Goal: Information Seeking & Learning: Learn about a topic

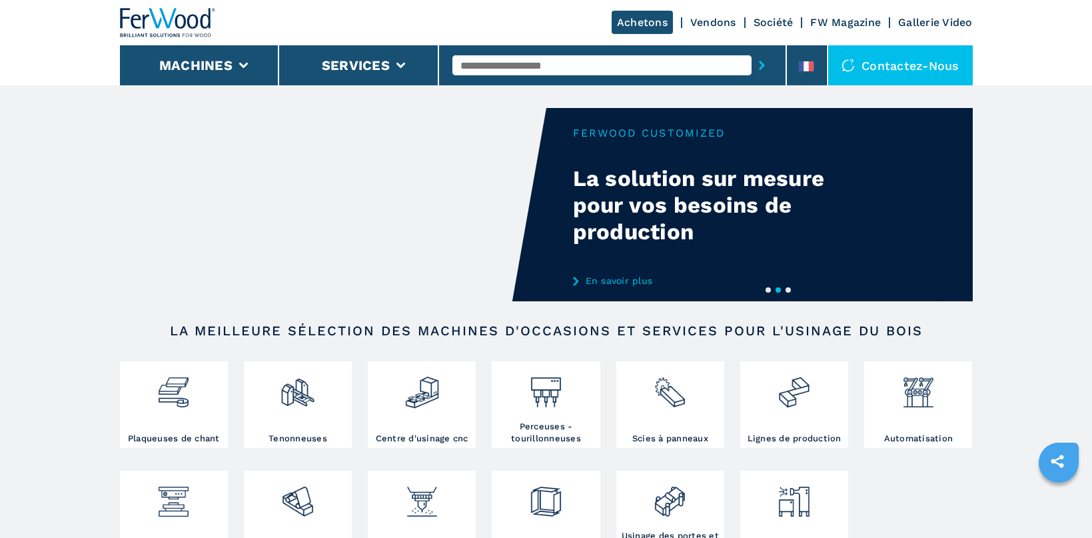
scroll to position [353, 0]
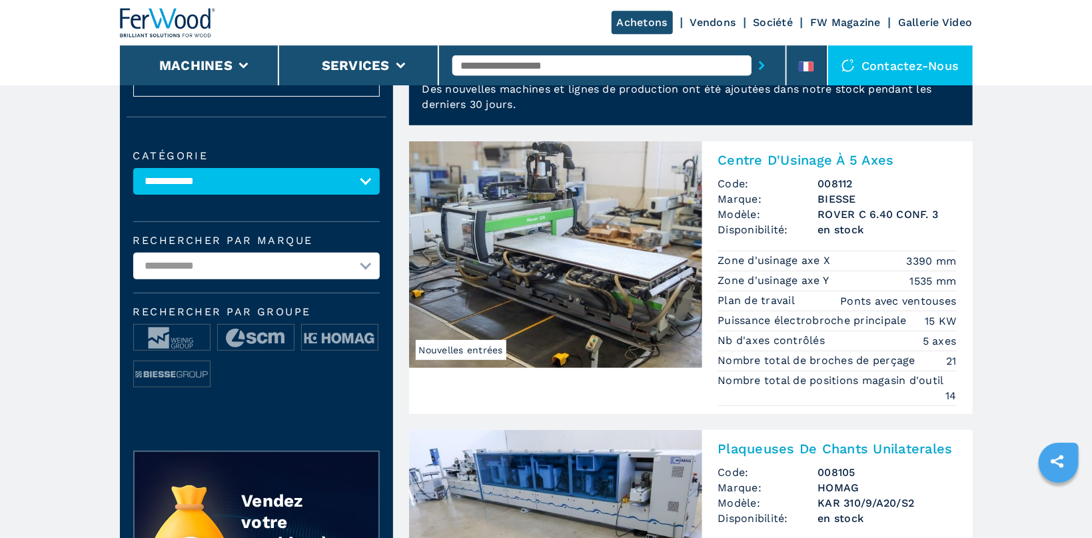
scroll to position [71, 0]
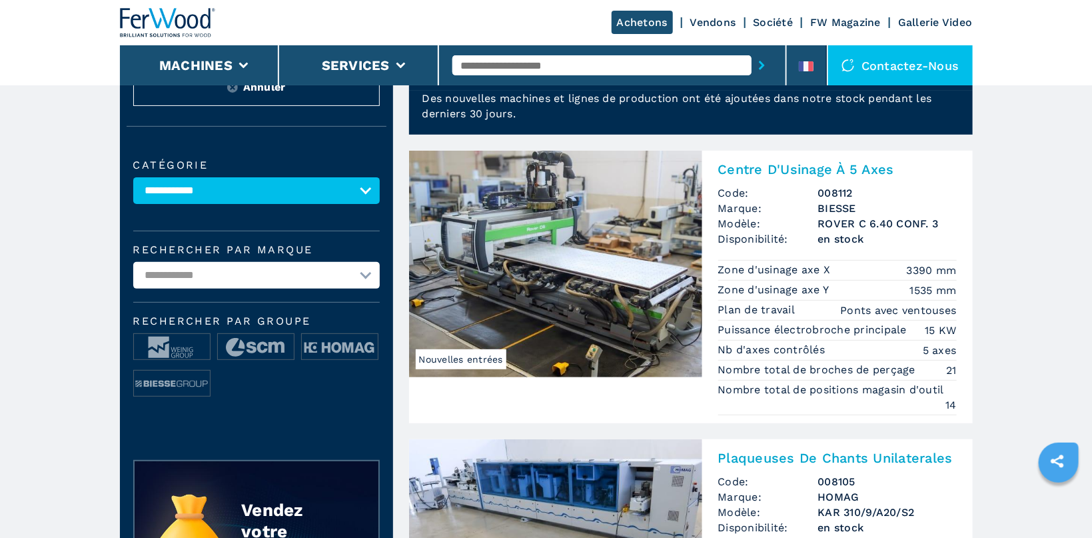
click at [567, 269] on img at bounding box center [555, 264] width 293 height 227
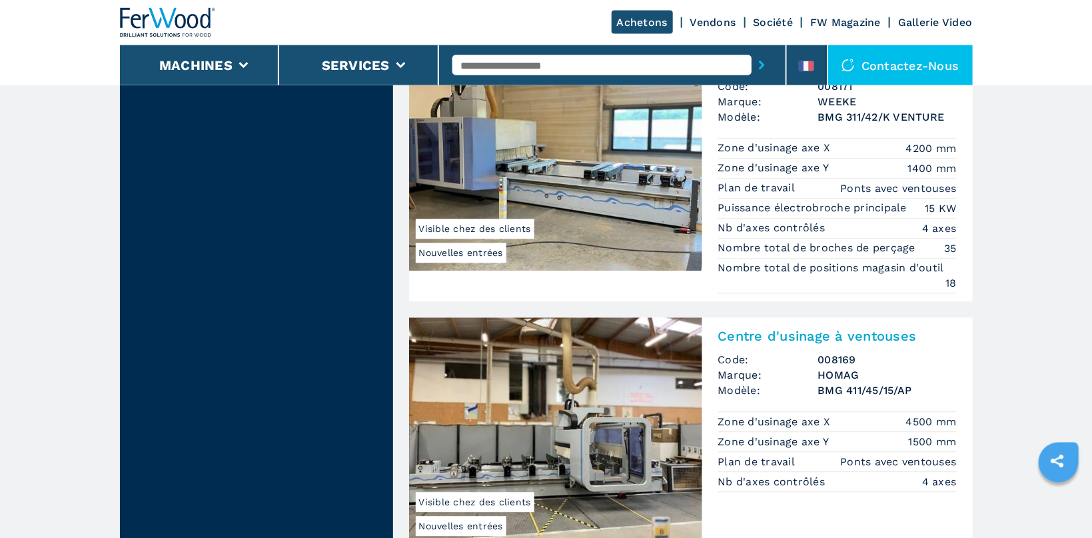
scroll to position [1342, 0]
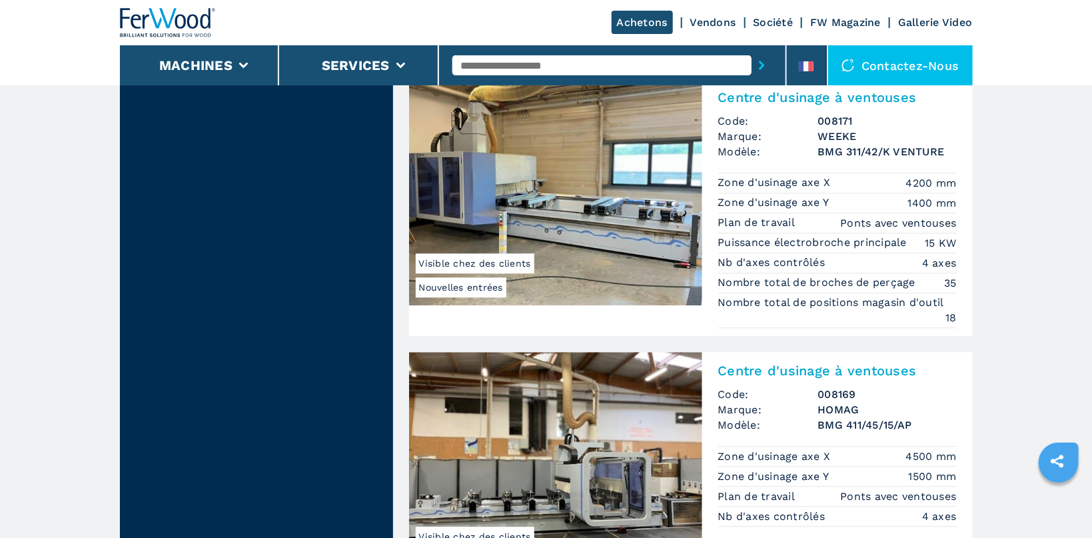
click at [574, 179] on img at bounding box center [555, 192] width 293 height 227
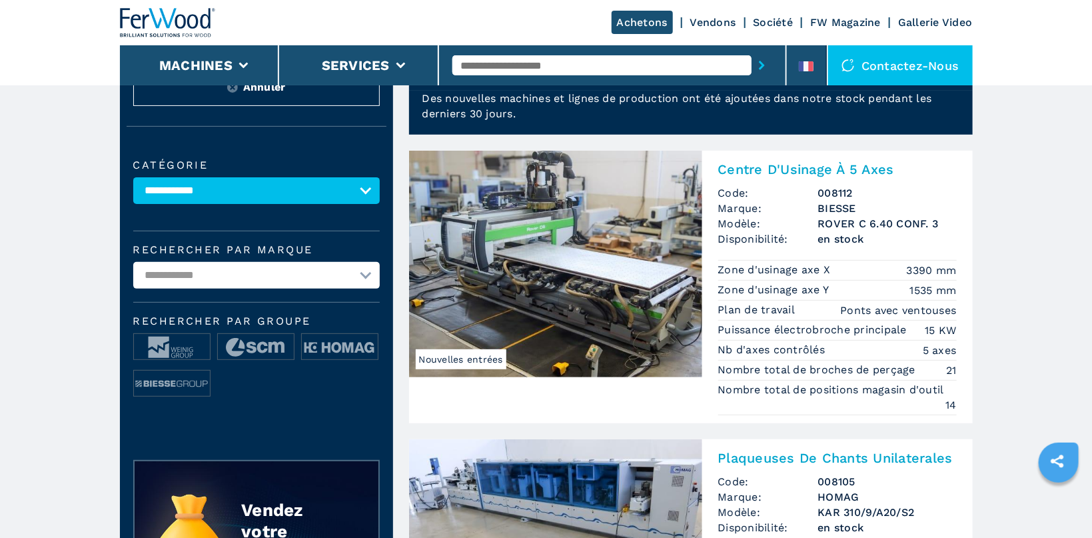
scroll to position [0, 0]
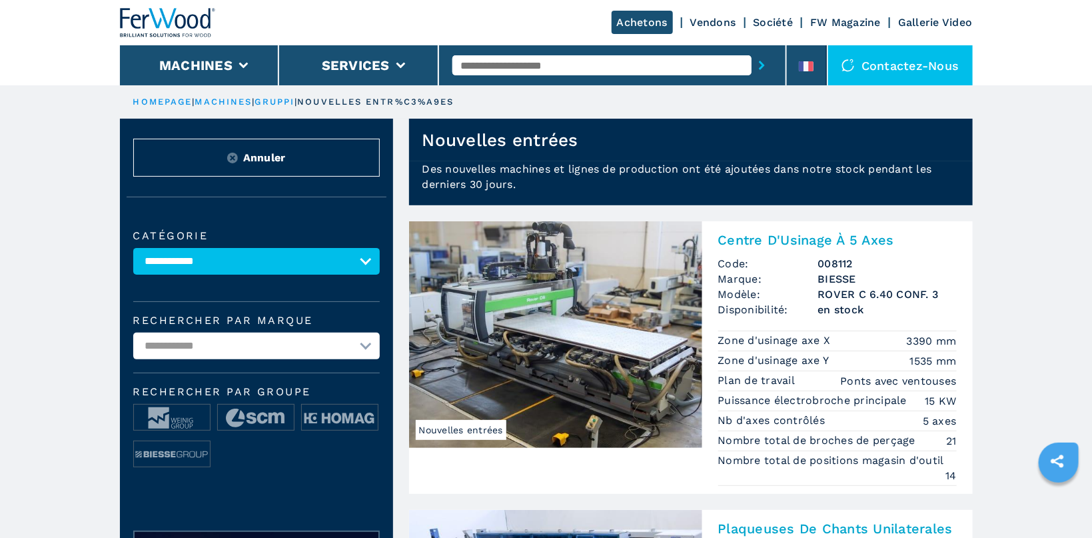
click at [166, 101] on link "HOMEPAGE" at bounding box center [162, 102] width 59 height 10
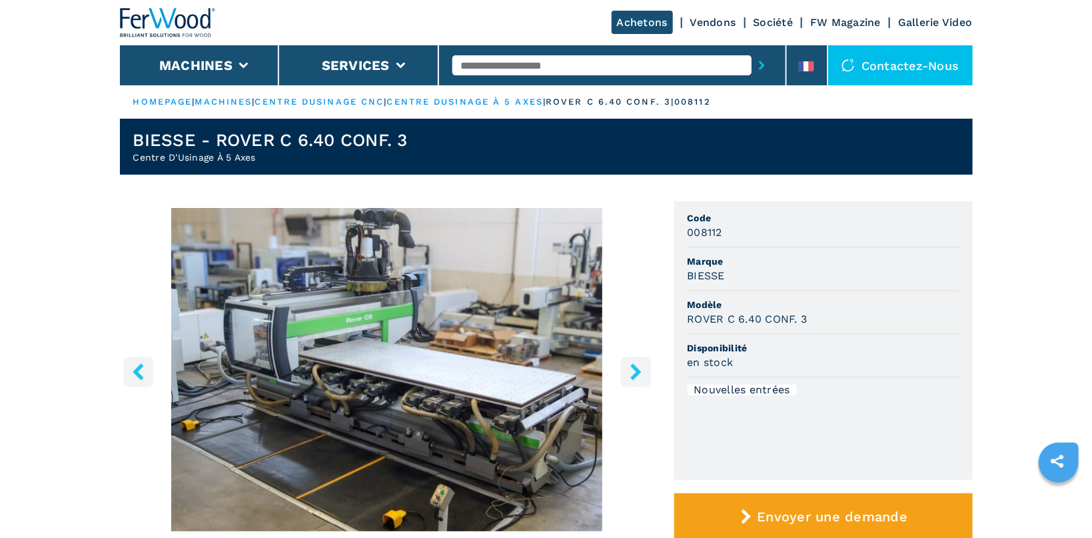
click at [635, 371] on icon "right-button" at bounding box center [636, 371] width 17 height 17
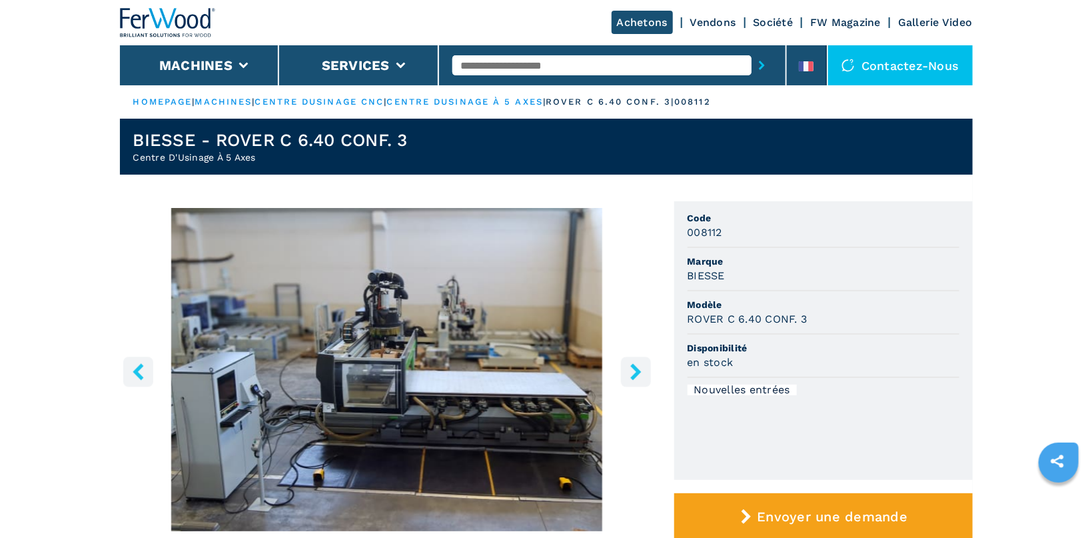
click at [635, 371] on icon "right-button" at bounding box center [636, 371] width 17 height 17
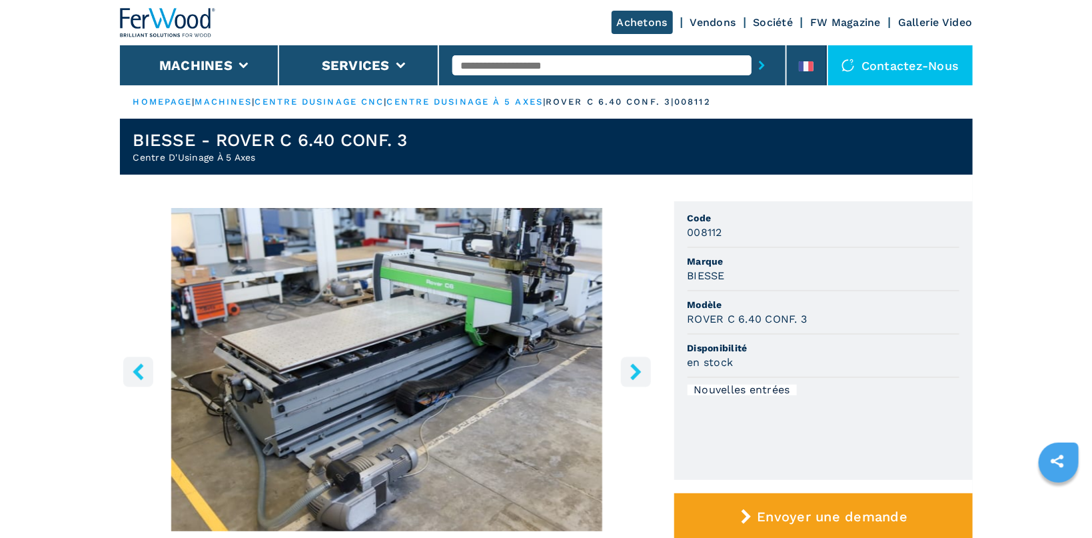
click at [635, 371] on icon "right-button" at bounding box center [636, 371] width 17 height 17
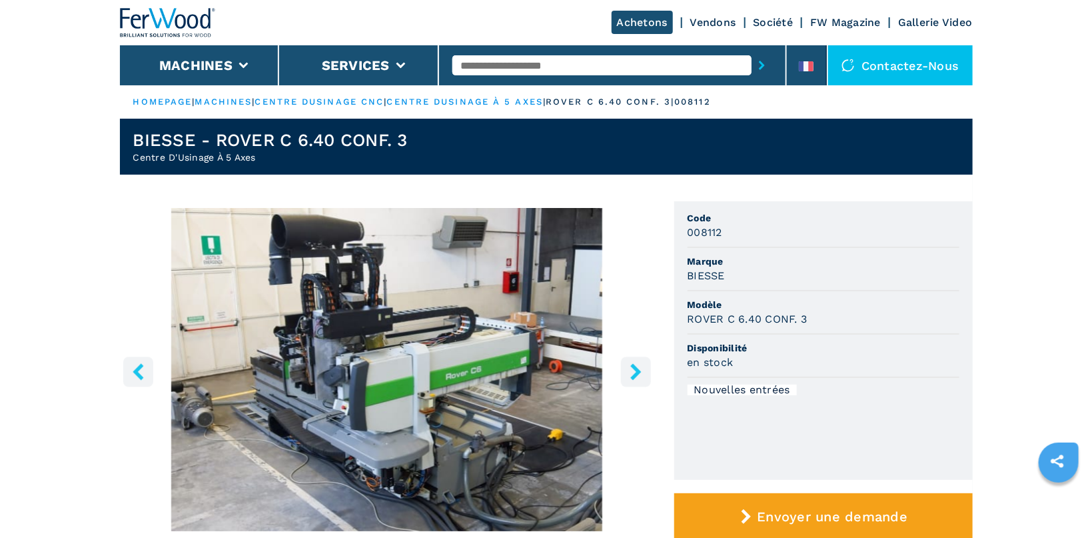
click at [635, 371] on icon "right-button" at bounding box center [636, 371] width 17 height 17
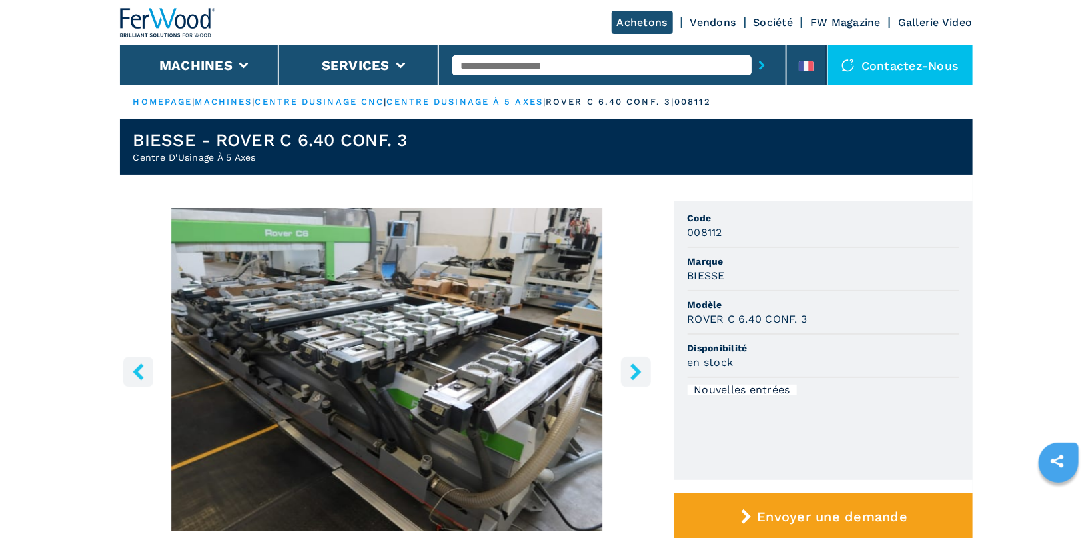
click at [635, 371] on icon "right-button" at bounding box center [636, 371] width 17 height 17
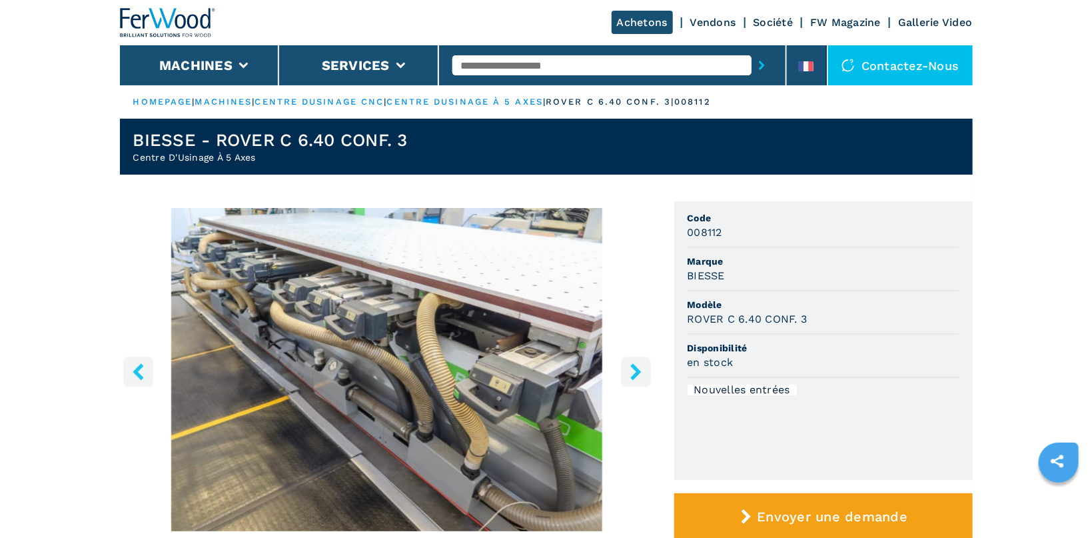
click at [633, 362] on button "right-button" at bounding box center [636, 371] width 30 height 30
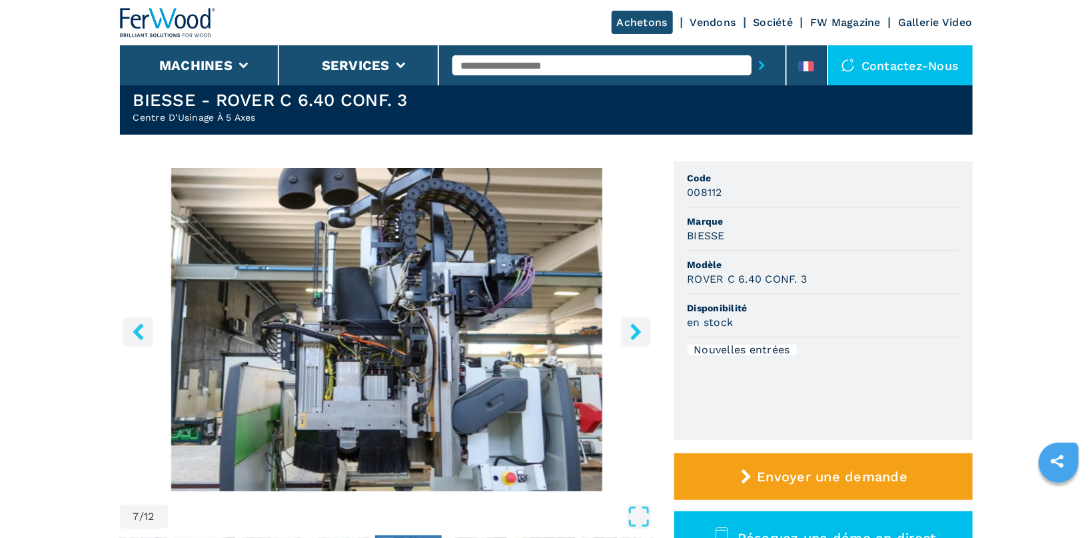
scroll to position [71, 0]
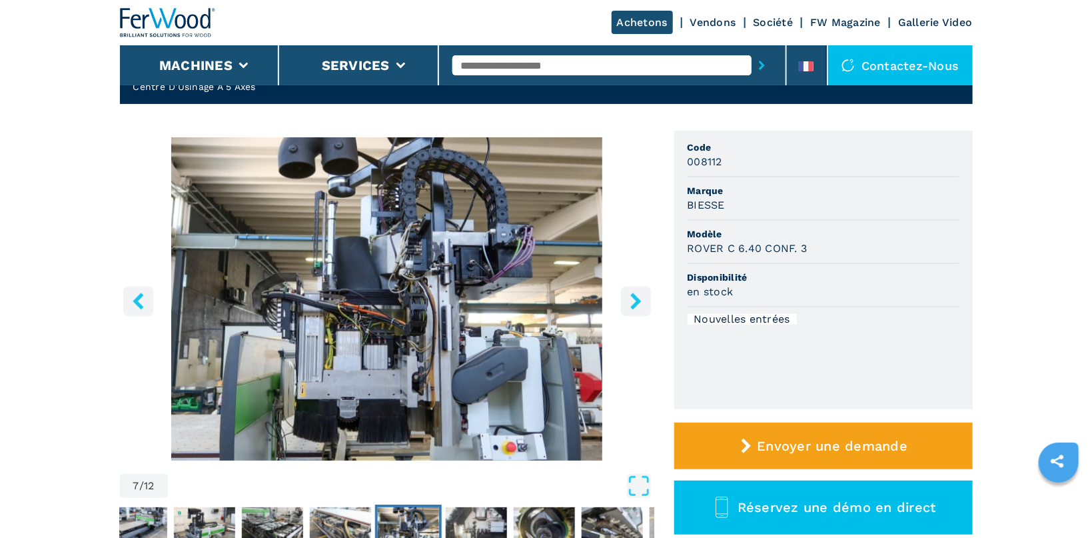
click at [626, 302] on button "right-button" at bounding box center [636, 301] width 30 height 30
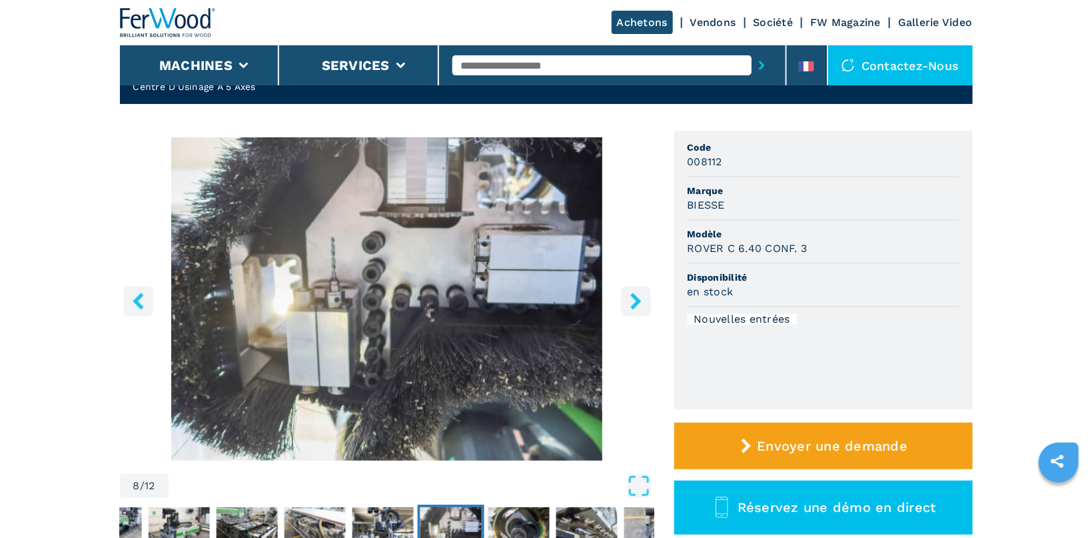
click at [632, 296] on icon "right-button" at bounding box center [635, 301] width 11 height 17
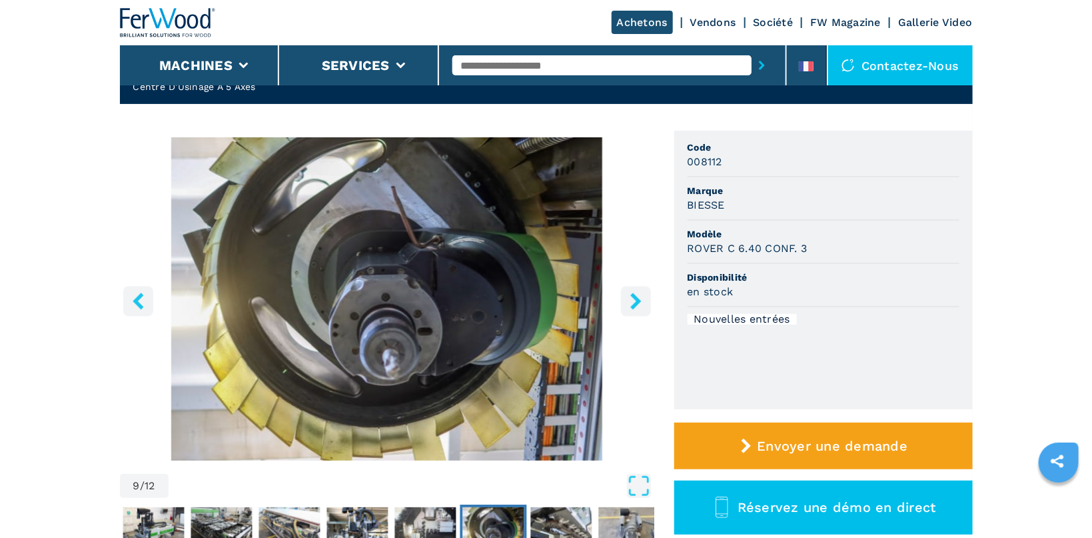
click at [632, 296] on icon "right-button" at bounding box center [635, 301] width 11 height 17
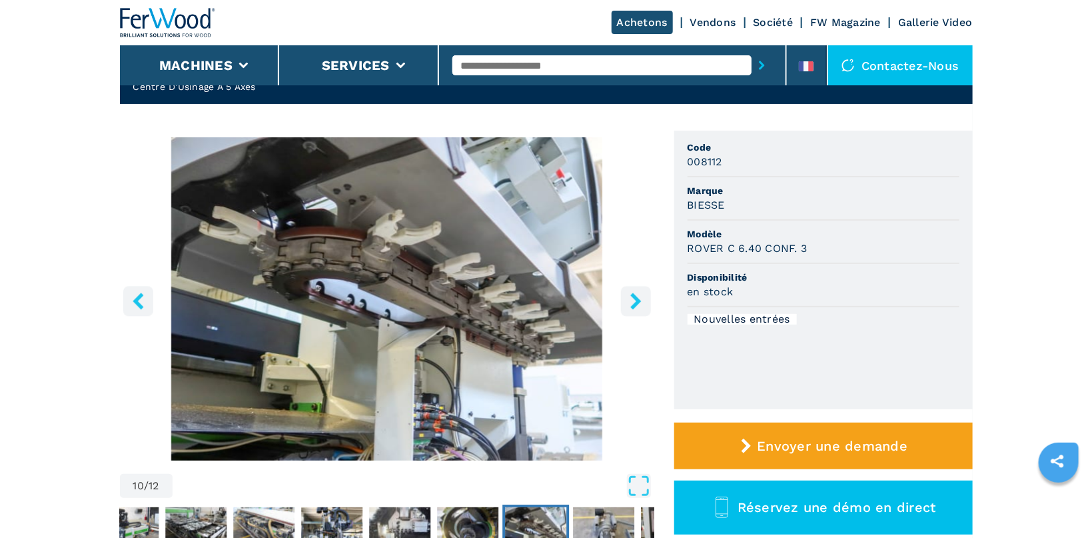
click at [632, 296] on icon "right-button" at bounding box center [635, 301] width 11 height 17
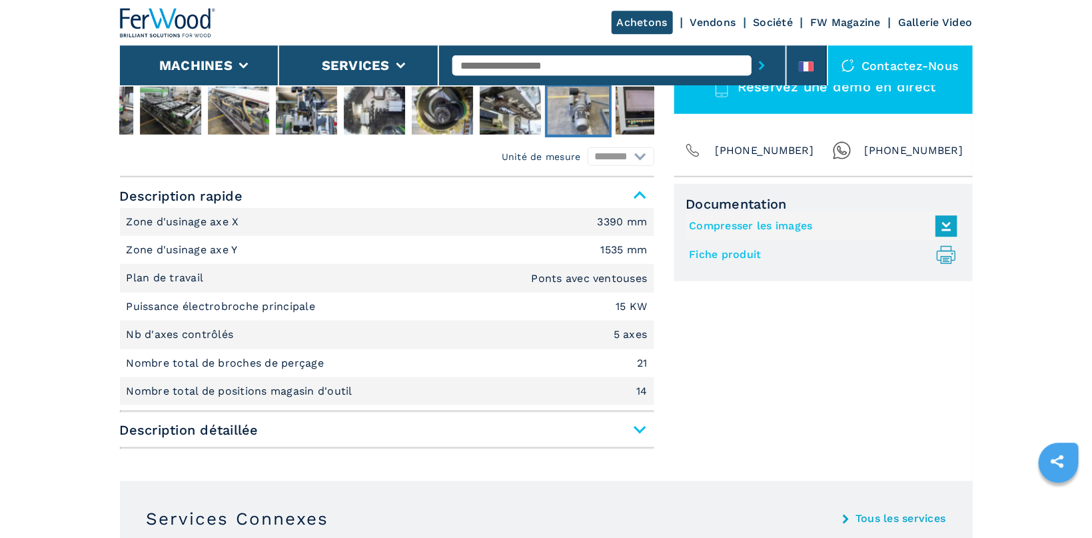
scroll to position [494, 0]
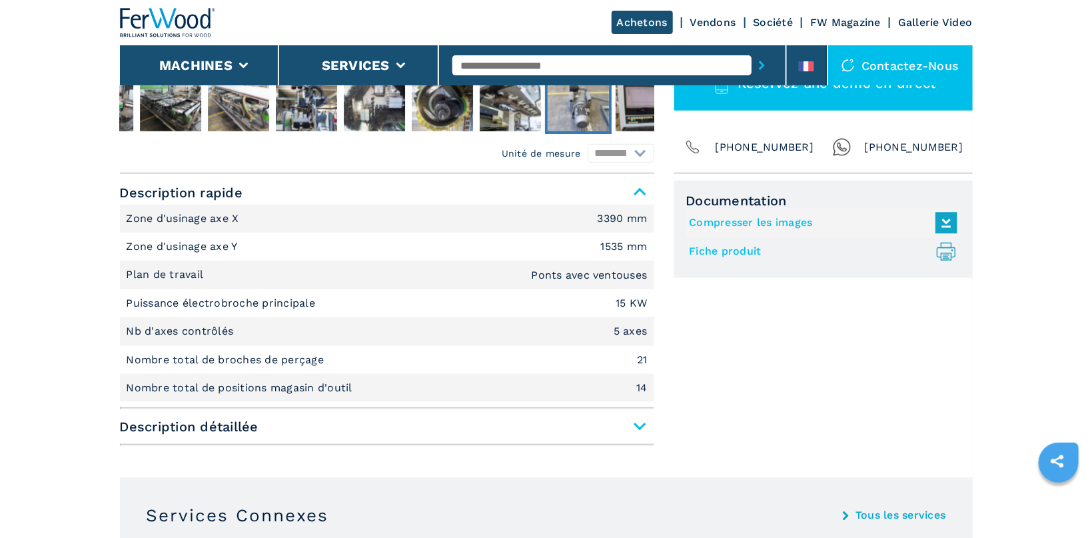
click at [644, 426] on span "Description détaillée" at bounding box center [387, 426] width 534 height 24
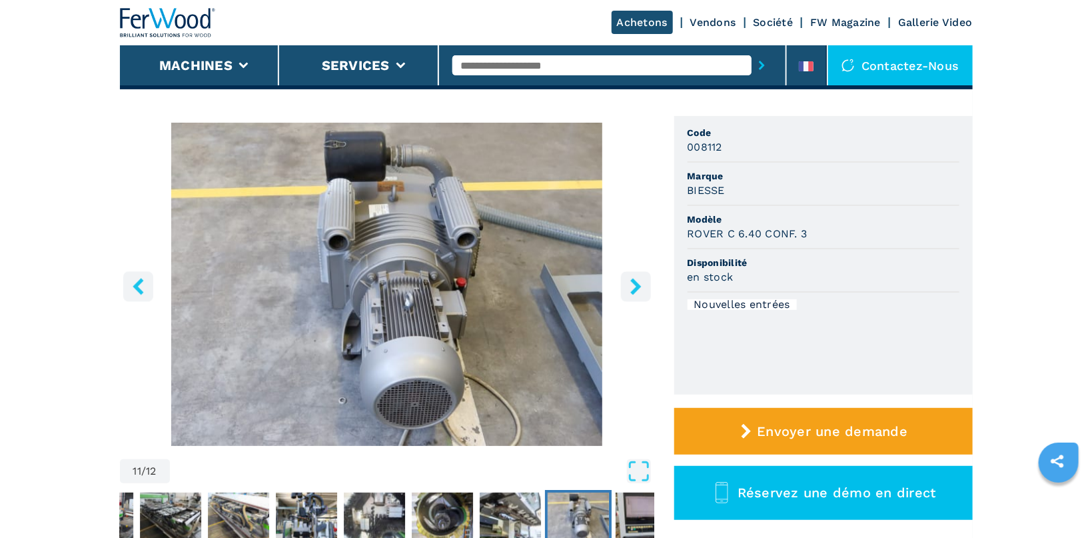
scroll to position [0, 0]
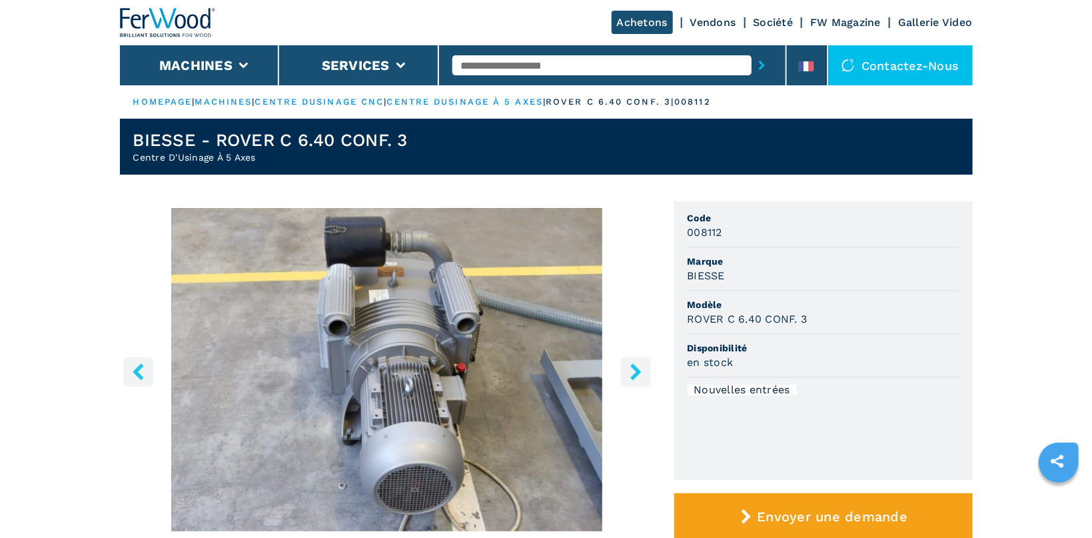
click at [638, 367] on icon "right-button" at bounding box center [636, 371] width 17 height 17
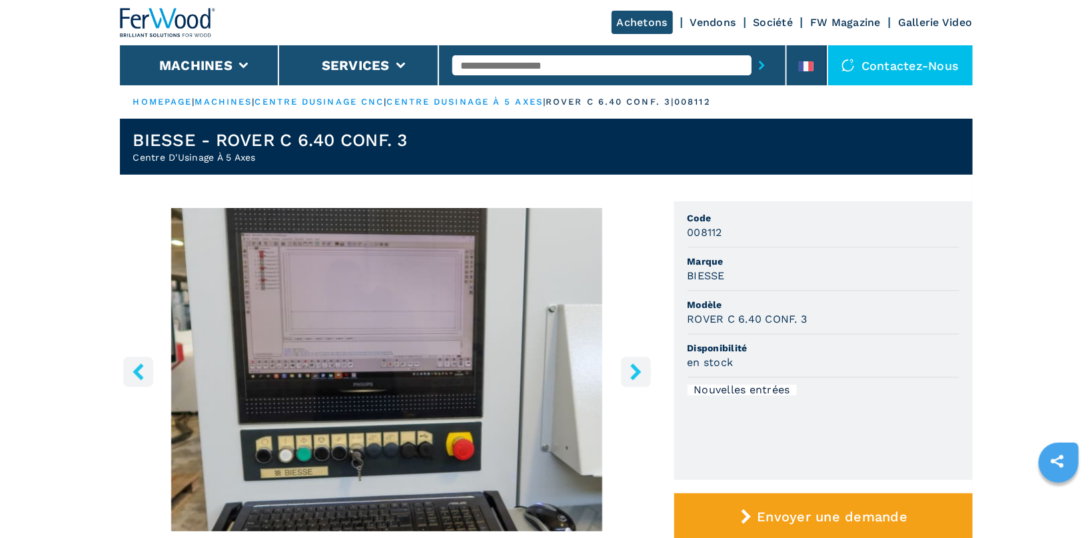
click at [638, 367] on icon "right-button" at bounding box center [636, 371] width 17 height 17
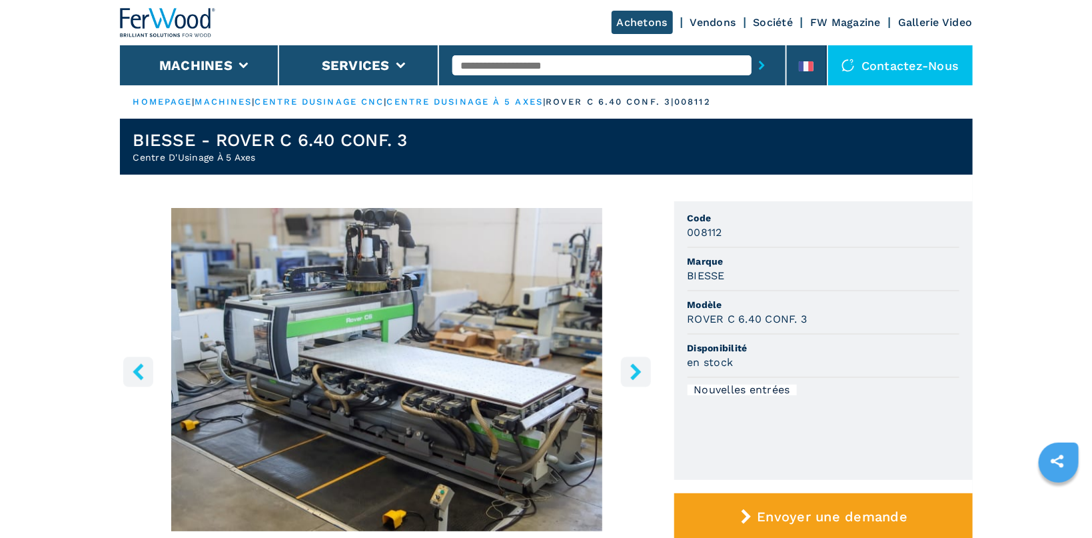
click at [132, 362] on button "left-button" at bounding box center [138, 371] width 30 height 30
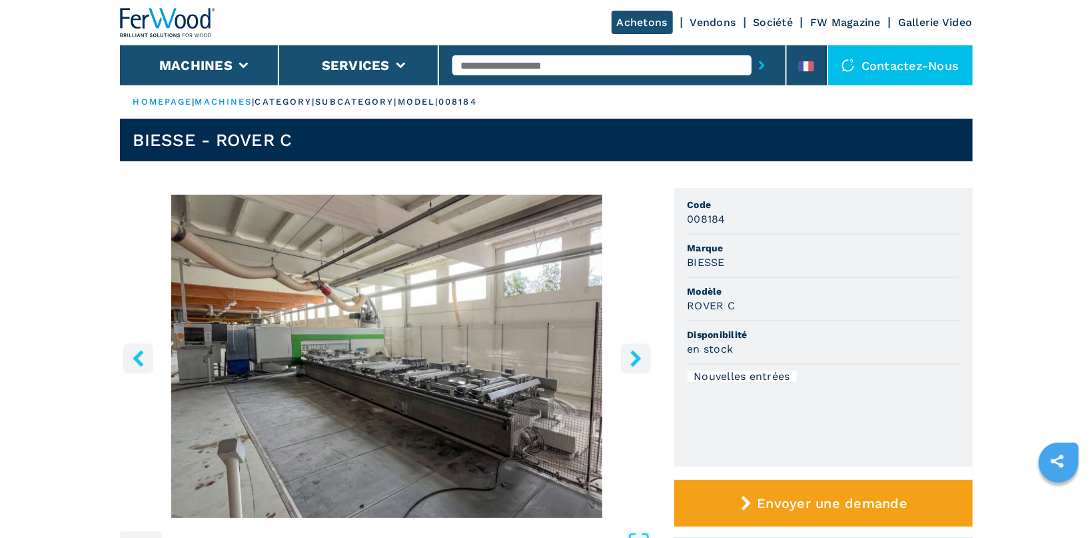
click at [642, 353] on icon "right-button" at bounding box center [636, 358] width 17 height 17
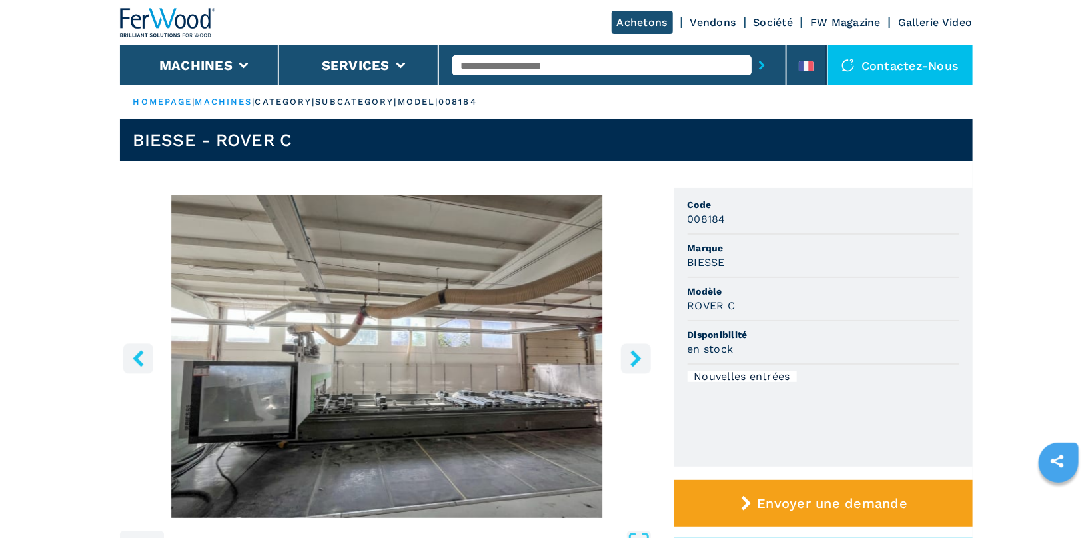
click at [642, 353] on icon "right-button" at bounding box center [636, 358] width 17 height 17
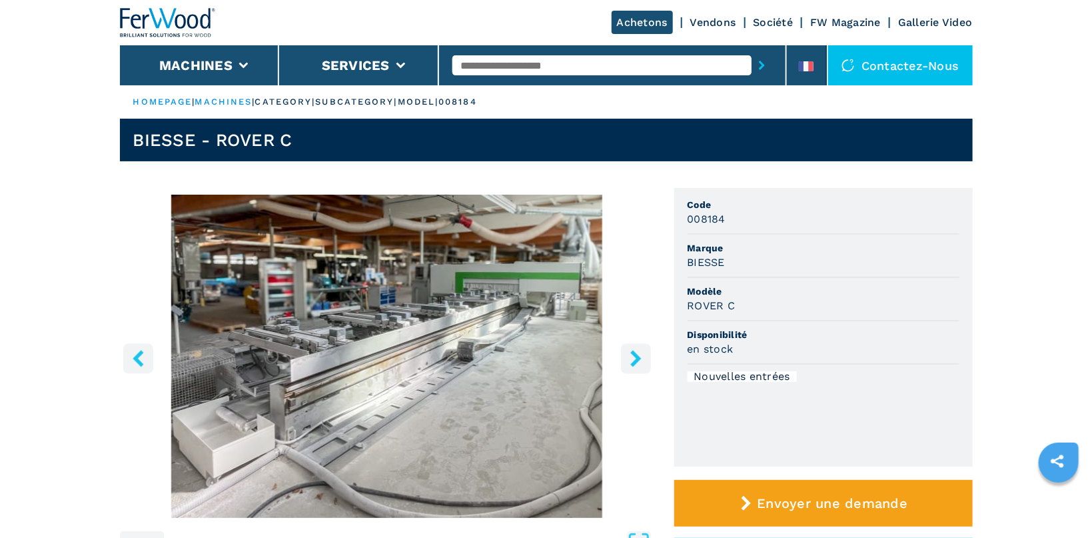
click at [642, 353] on icon "right-button" at bounding box center [636, 358] width 17 height 17
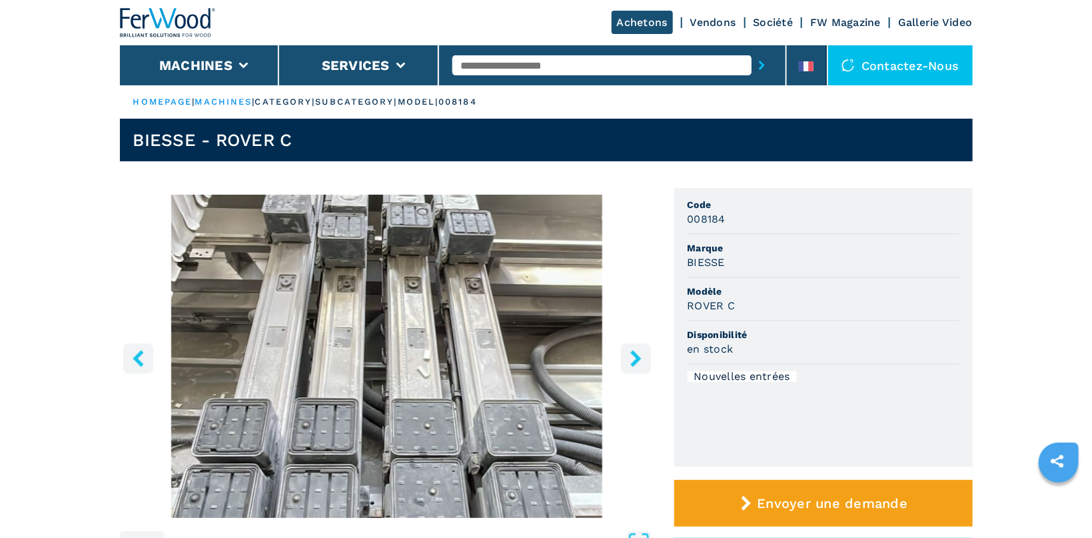
click at [642, 353] on icon "right-button" at bounding box center [636, 358] width 17 height 17
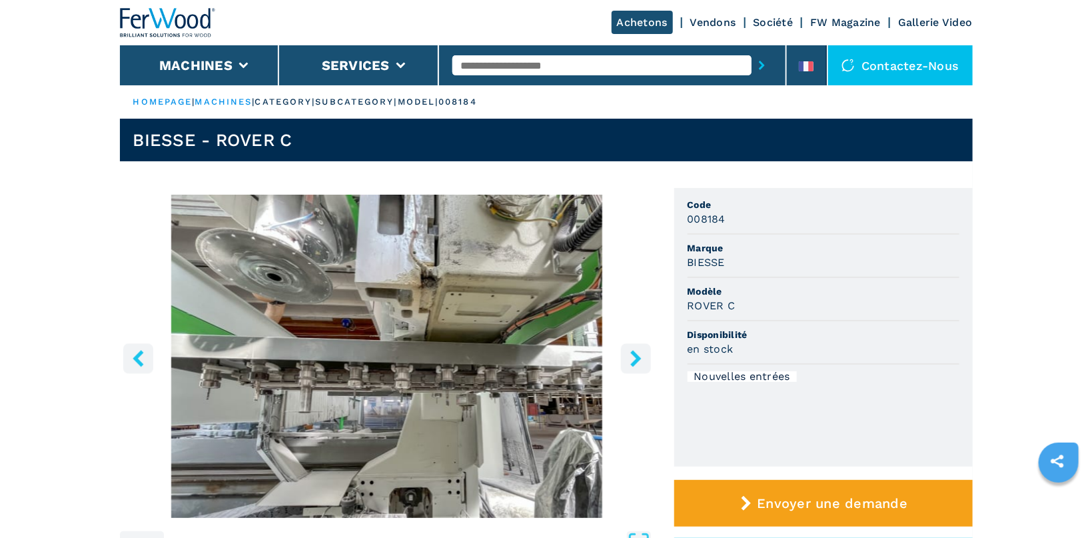
click at [642, 353] on icon "right-button" at bounding box center [636, 358] width 17 height 17
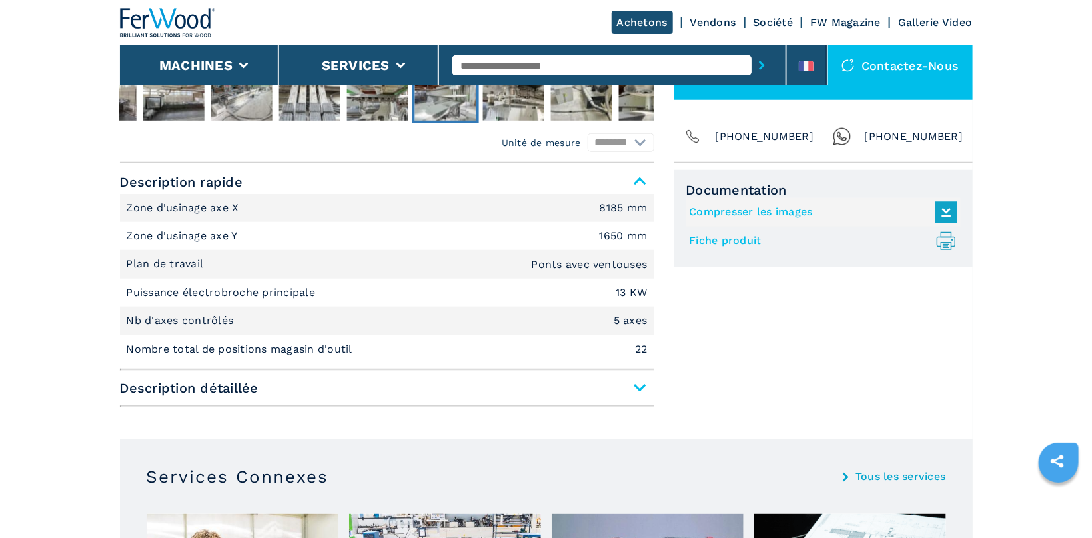
scroll to position [494, 0]
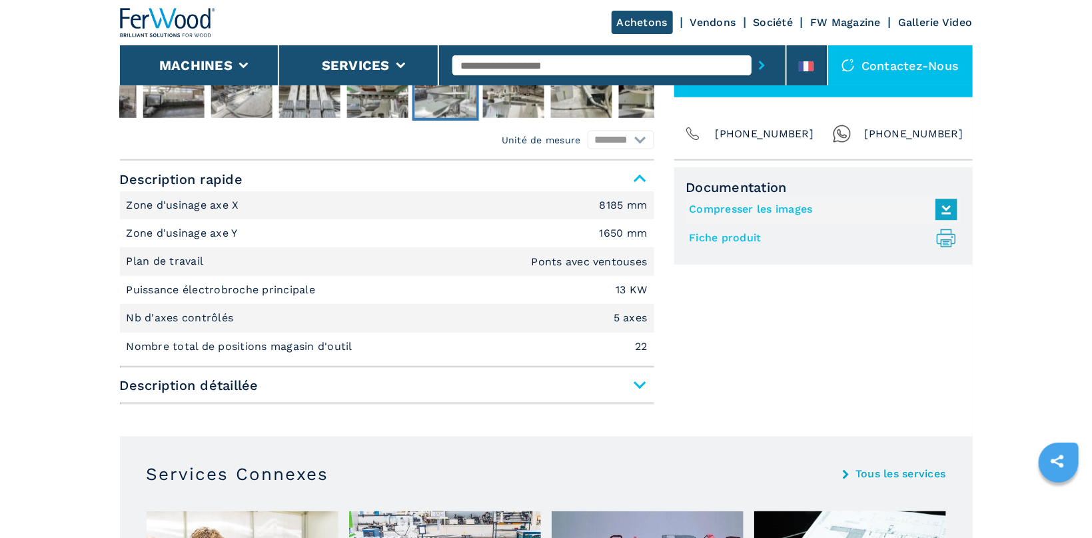
click at [639, 382] on span "Description détaillée" at bounding box center [387, 385] width 534 height 24
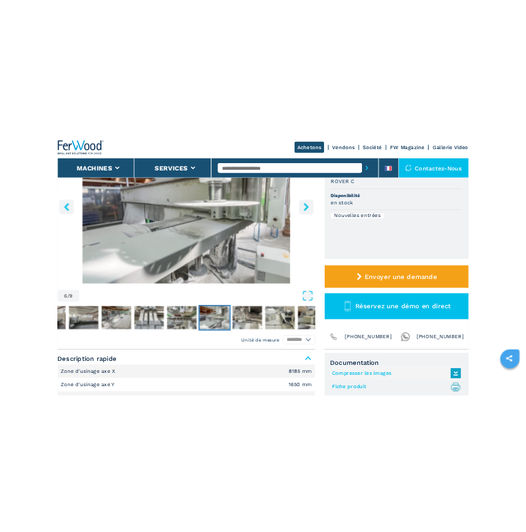
scroll to position [0, 0]
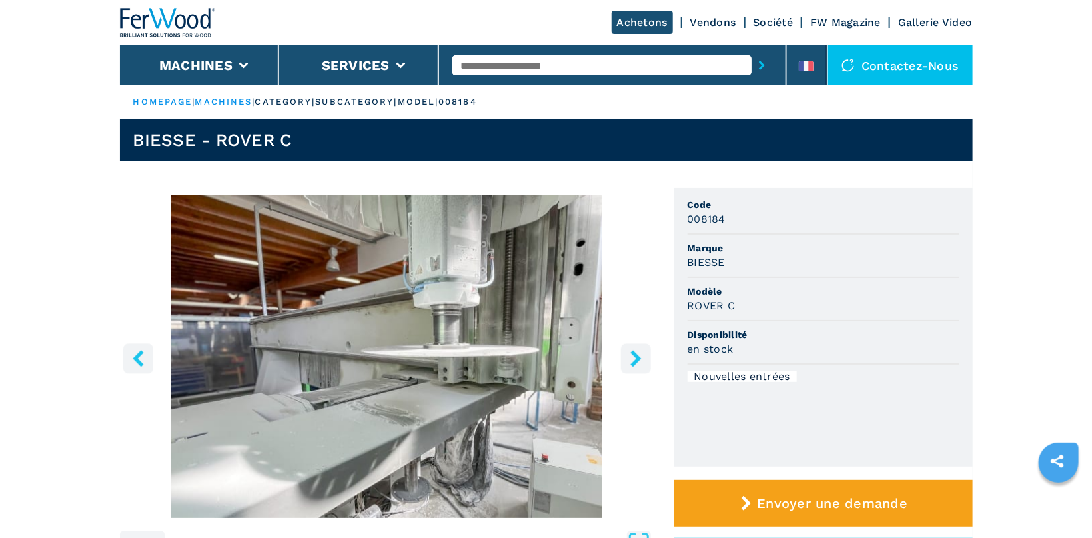
click at [639, 359] on icon "right-button" at bounding box center [635, 358] width 11 height 17
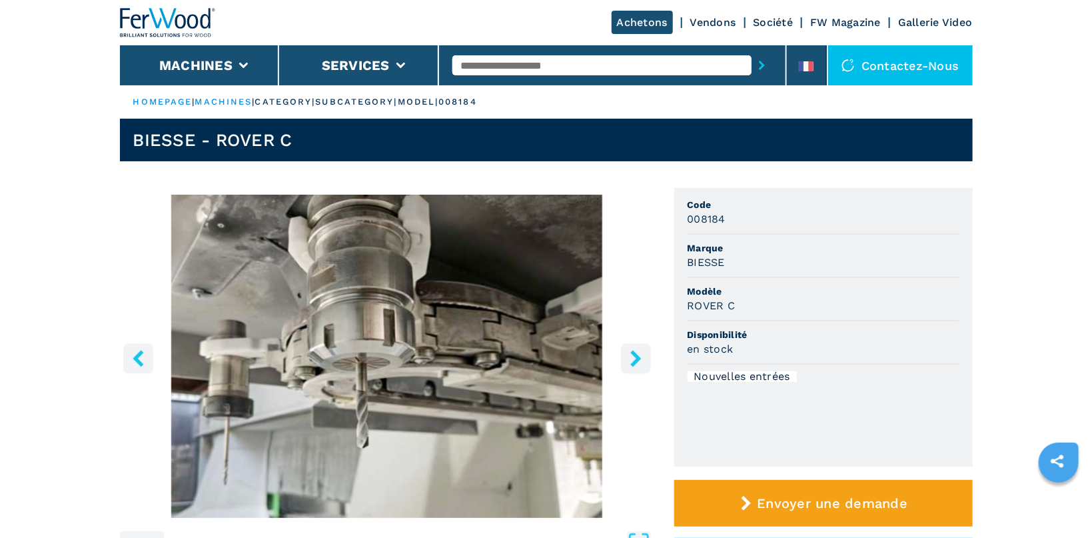
click at [639, 358] on icon "right-button" at bounding box center [635, 358] width 11 height 17
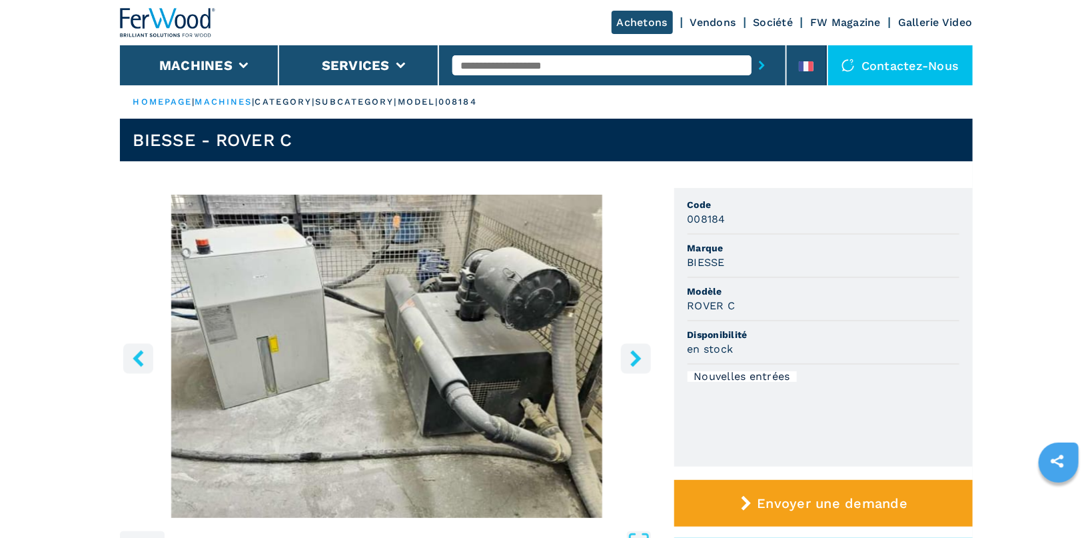
click at [639, 358] on icon "right-button" at bounding box center [635, 358] width 11 height 17
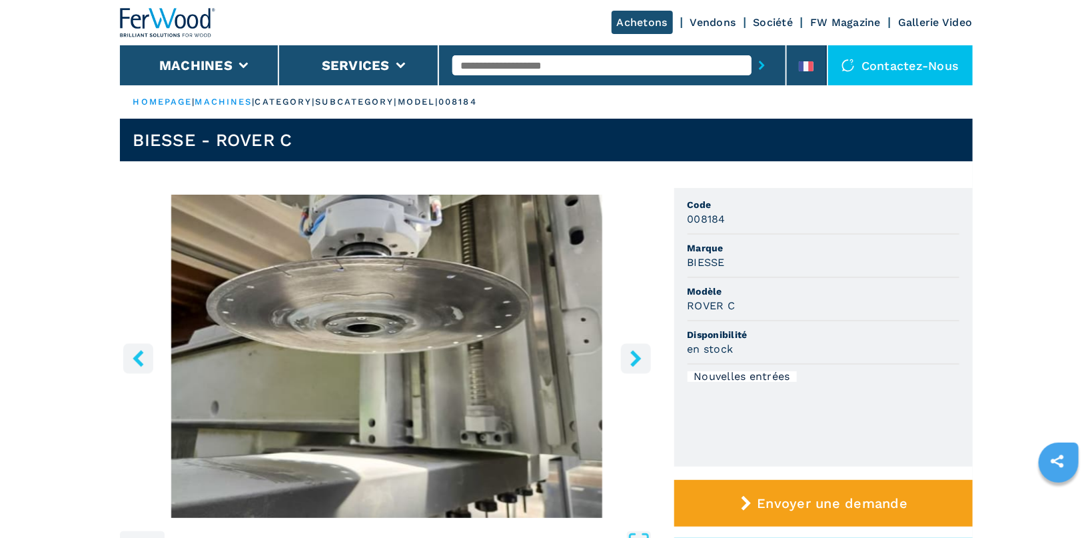
click at [639, 358] on icon "right-button" at bounding box center [635, 358] width 11 height 17
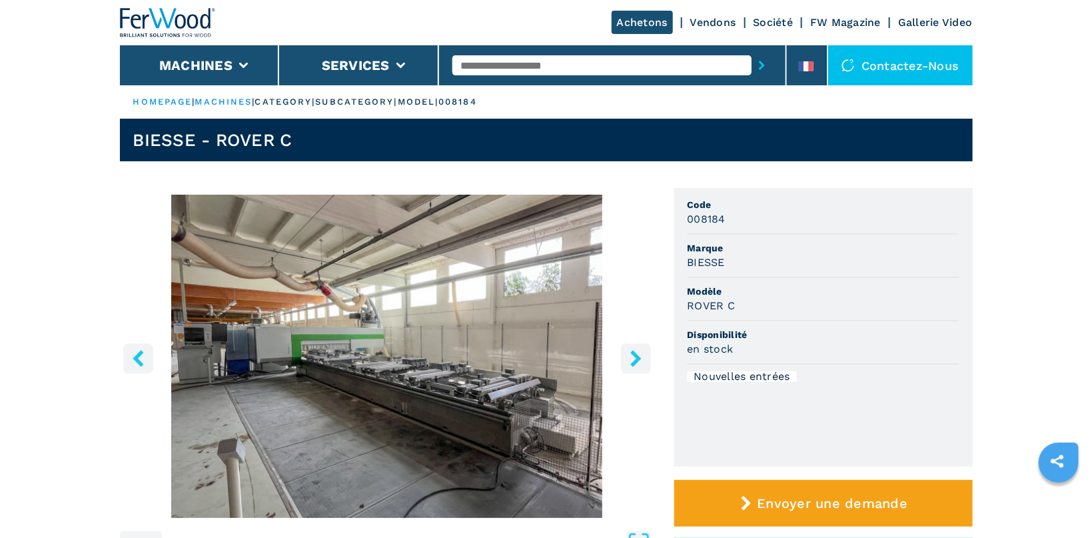
click at [639, 358] on icon "right-button" at bounding box center [635, 358] width 11 height 17
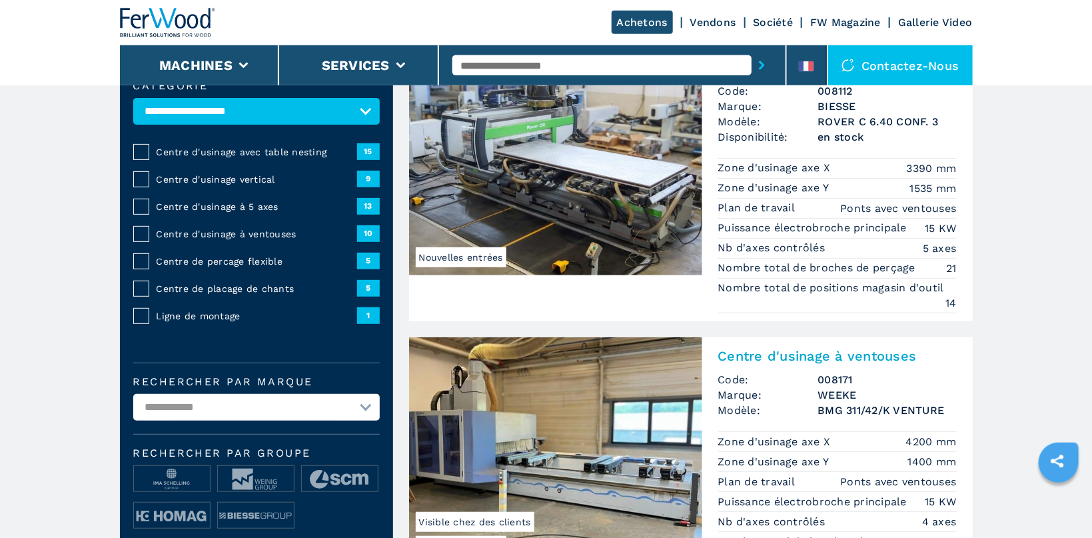
scroll to position [71, 0]
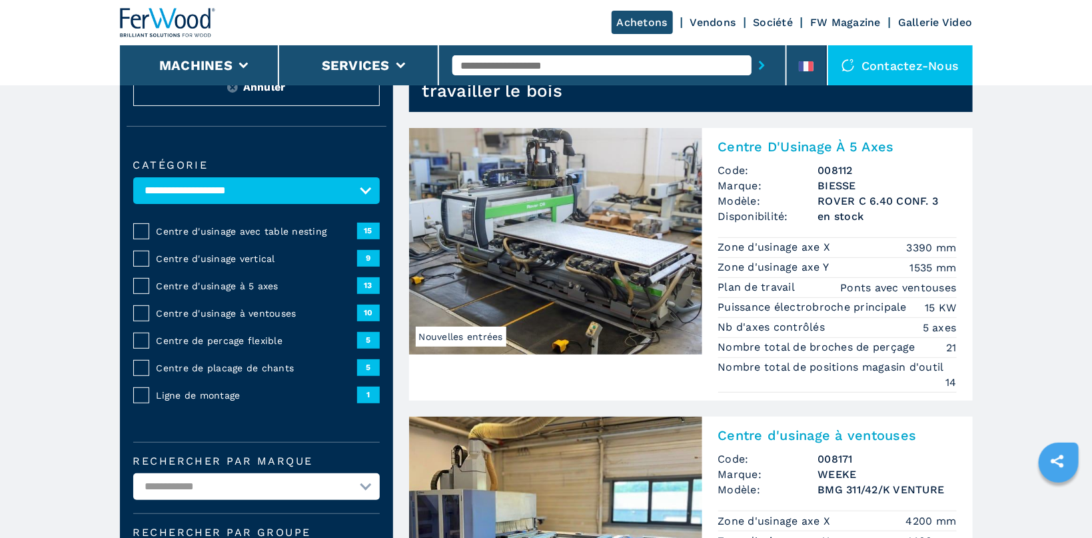
click at [246, 282] on span "Centre d'usinage à 5 axes" at bounding box center [257, 285] width 201 height 13
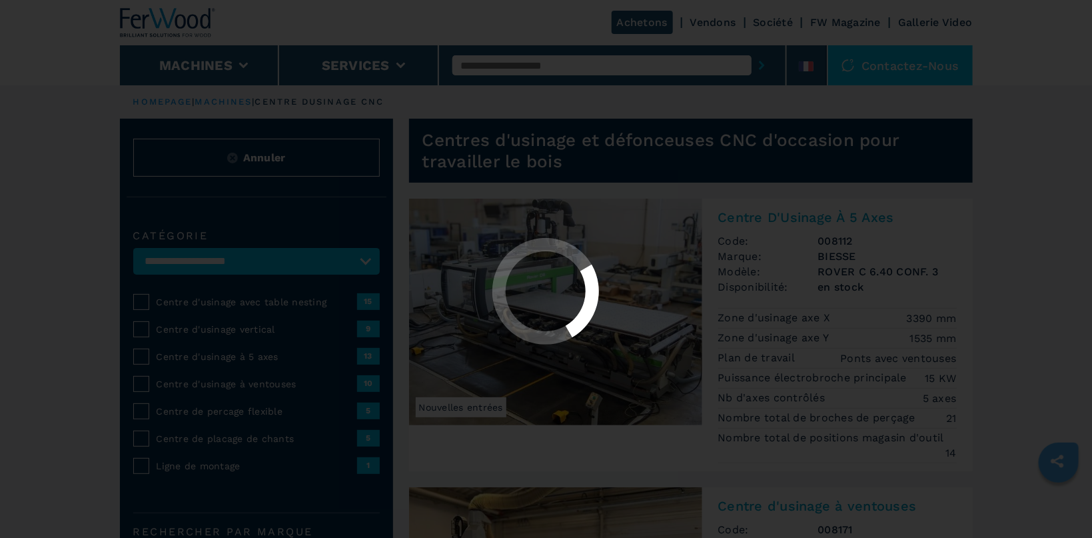
select select "**********"
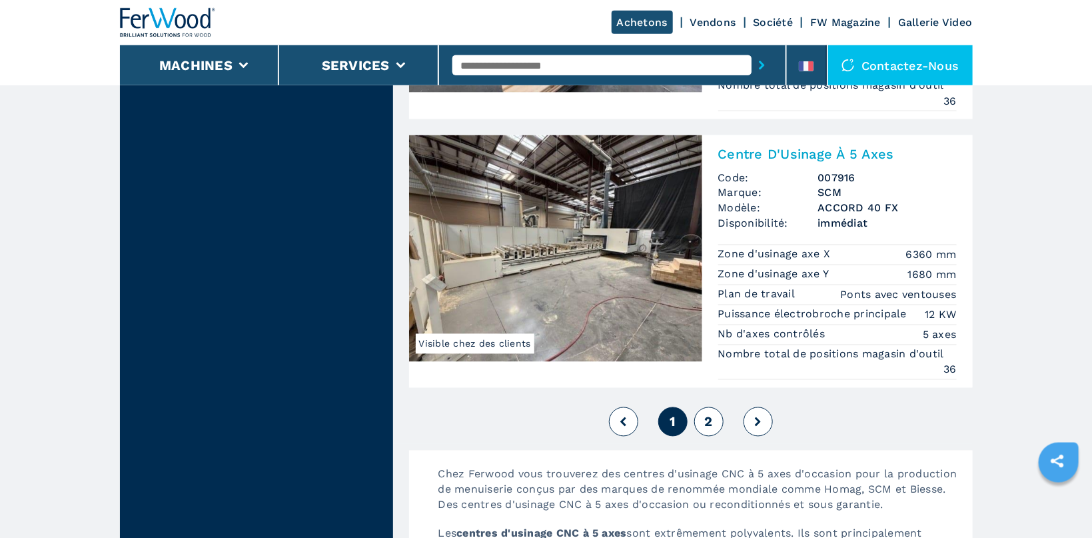
scroll to position [3390, 0]
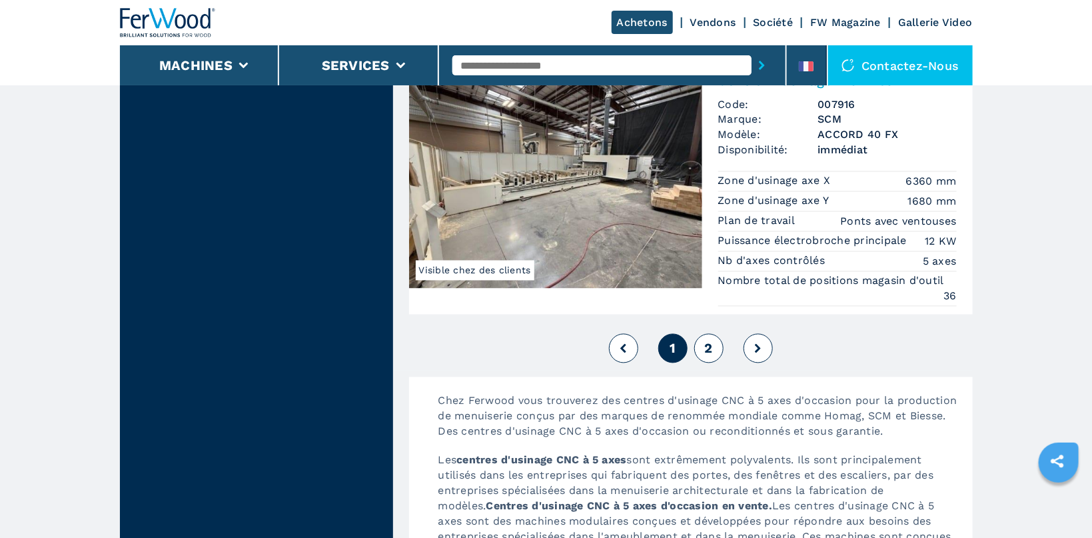
click at [712, 356] on span "2" at bounding box center [708, 348] width 8 height 16
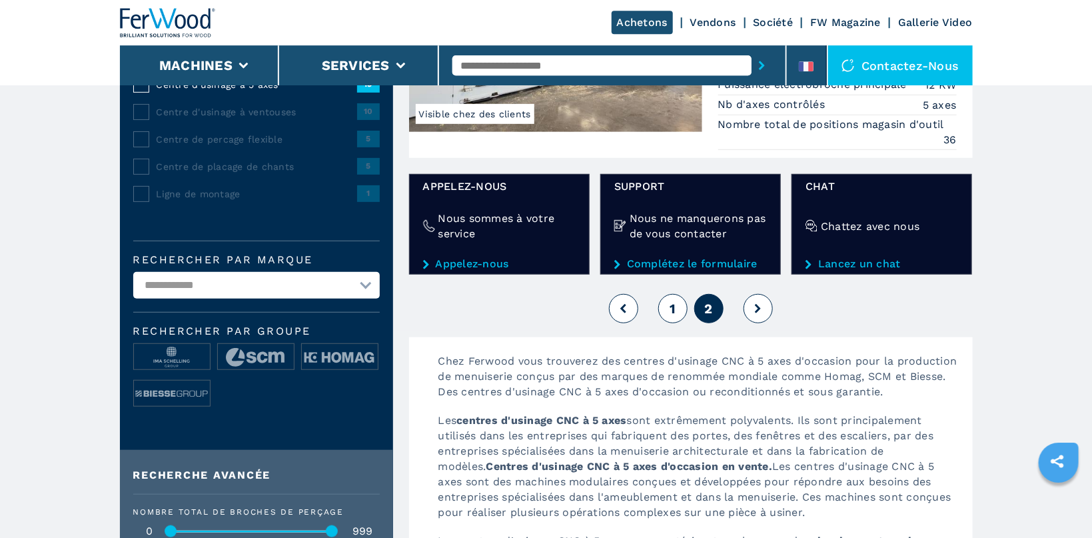
scroll to position [283, 0]
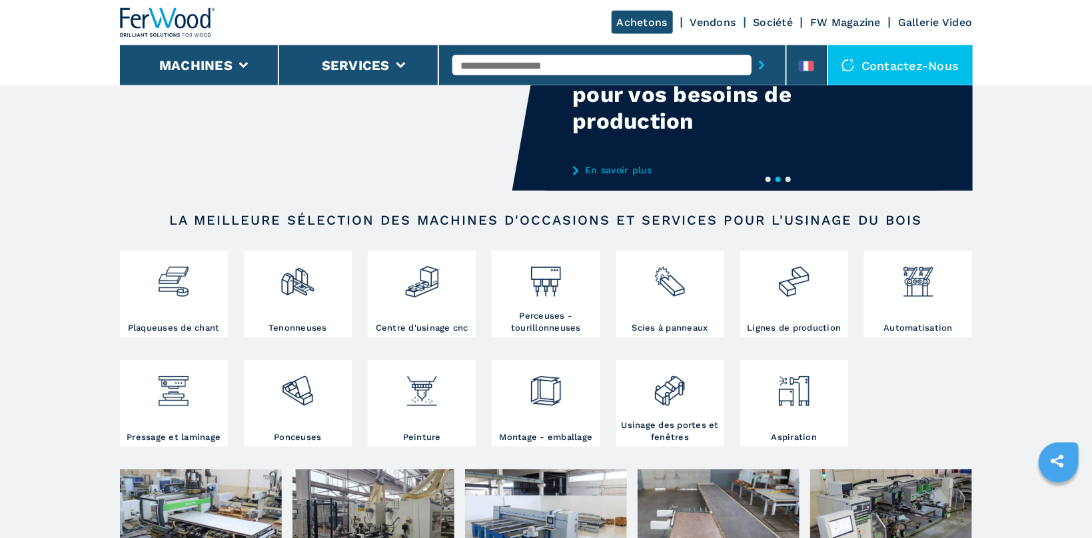
scroll to position [141, 0]
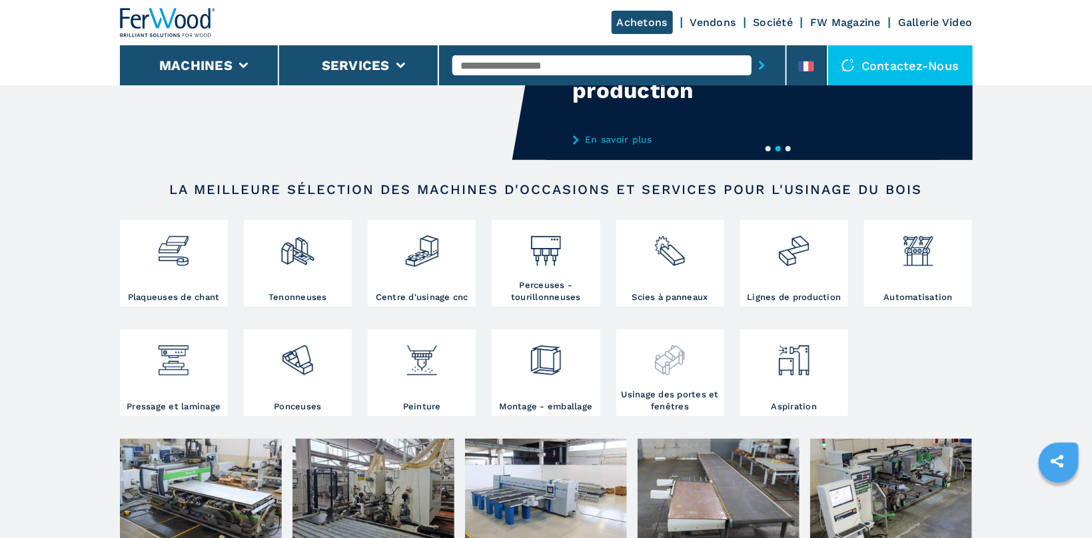
click at [656, 383] on div at bounding box center [670, 360] width 101 height 56
click at [552, 358] on img at bounding box center [545, 354] width 35 height 45
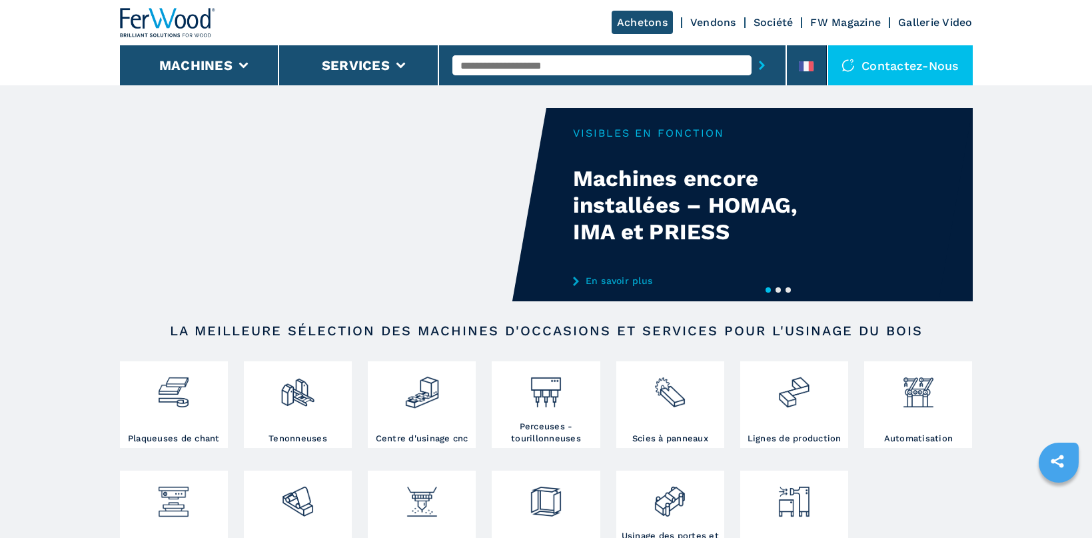
scroll to position [212, 0]
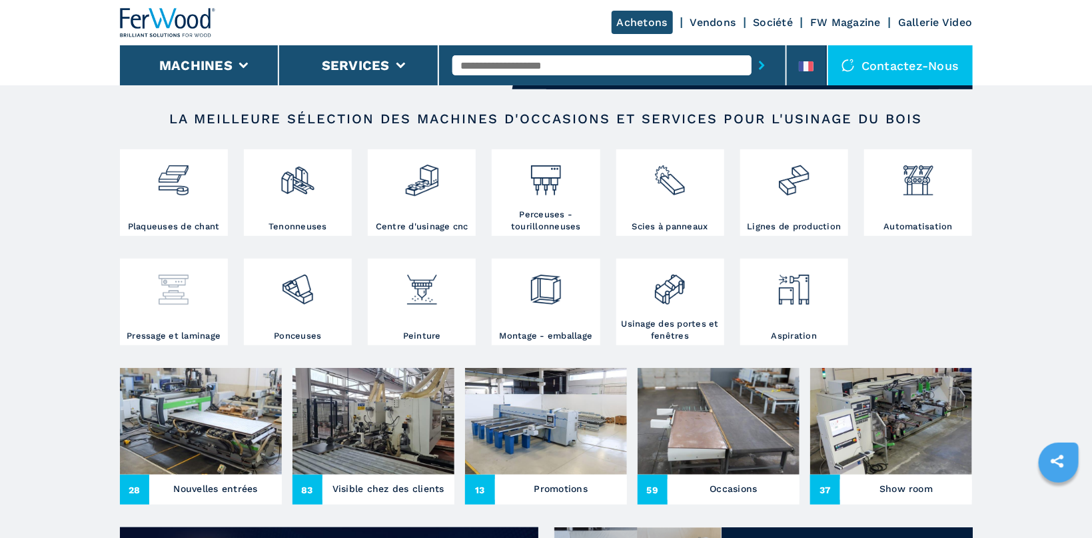
click at [170, 301] on img at bounding box center [173, 284] width 35 height 45
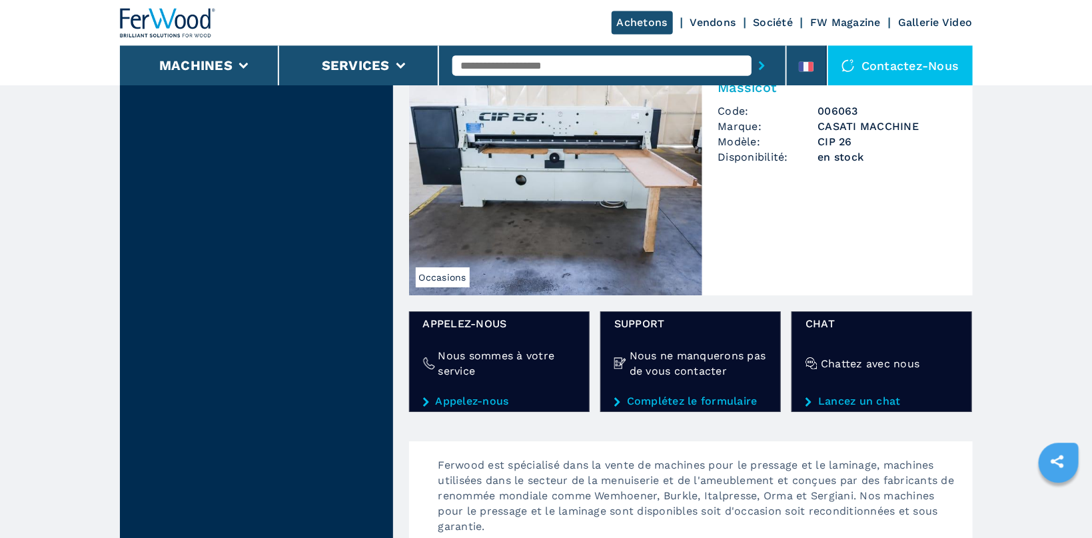
scroll to position [2048, 0]
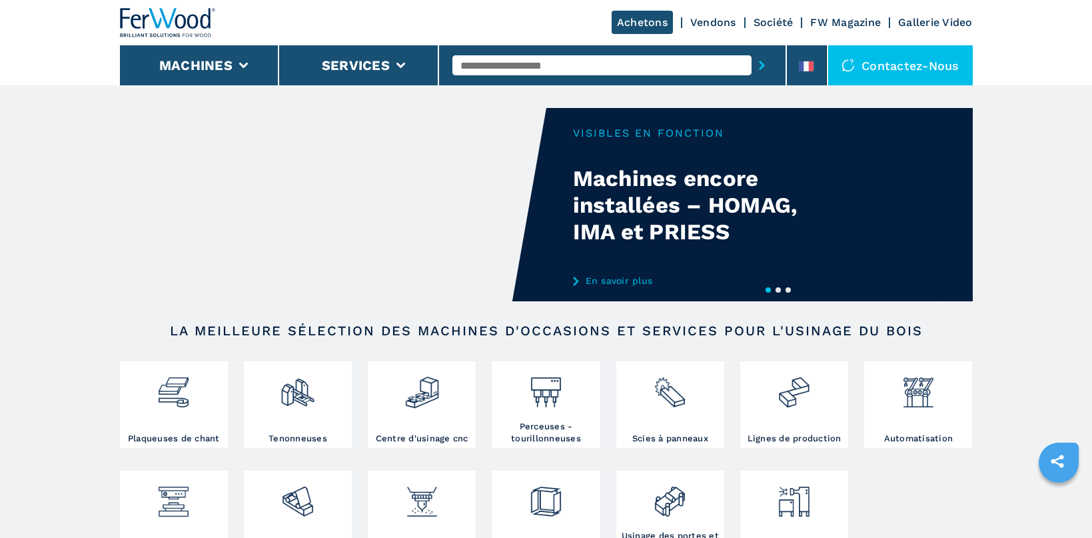
scroll to position [212, 0]
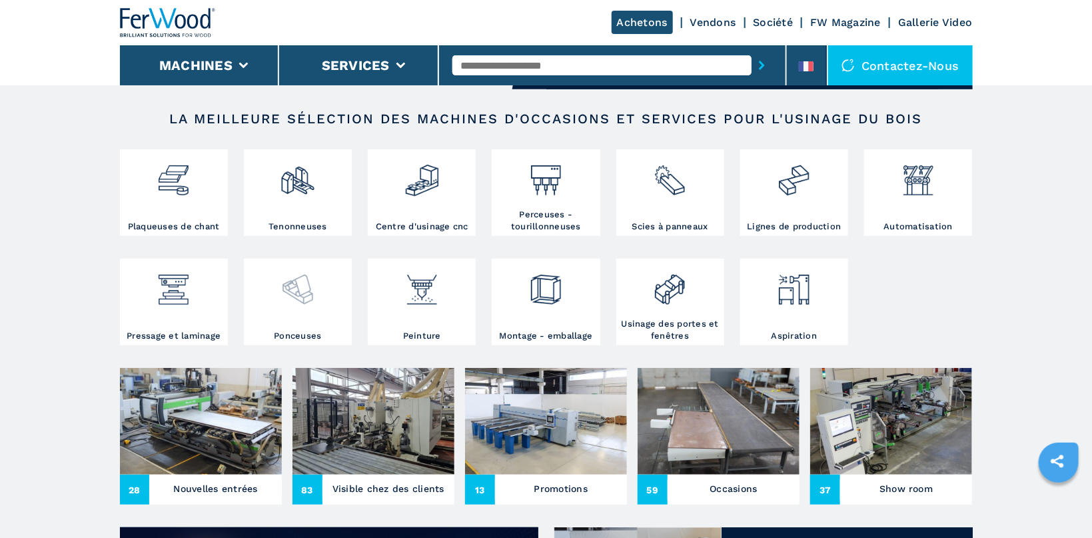
click at [305, 285] on img at bounding box center [297, 284] width 35 height 45
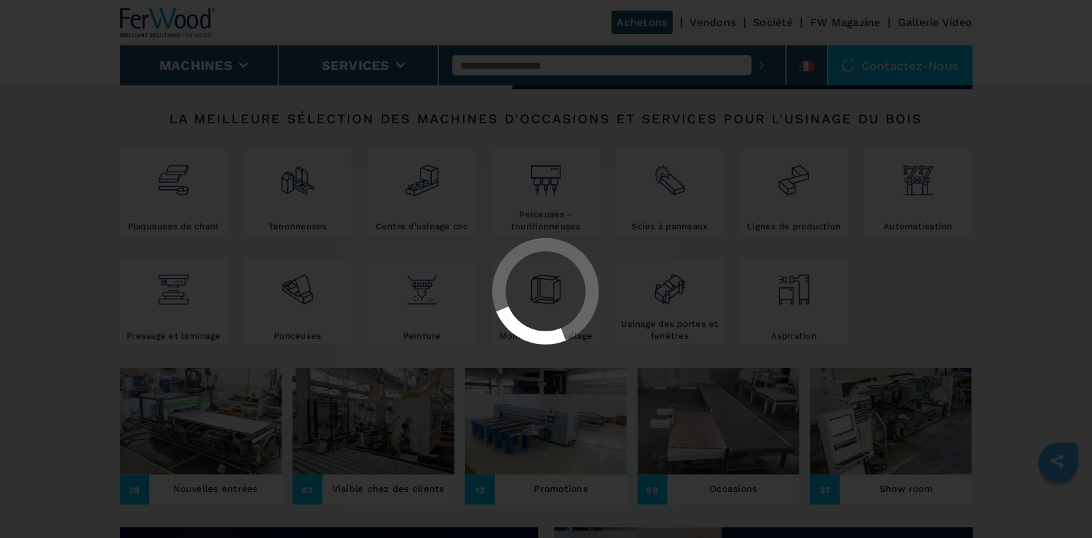
select select "*********"
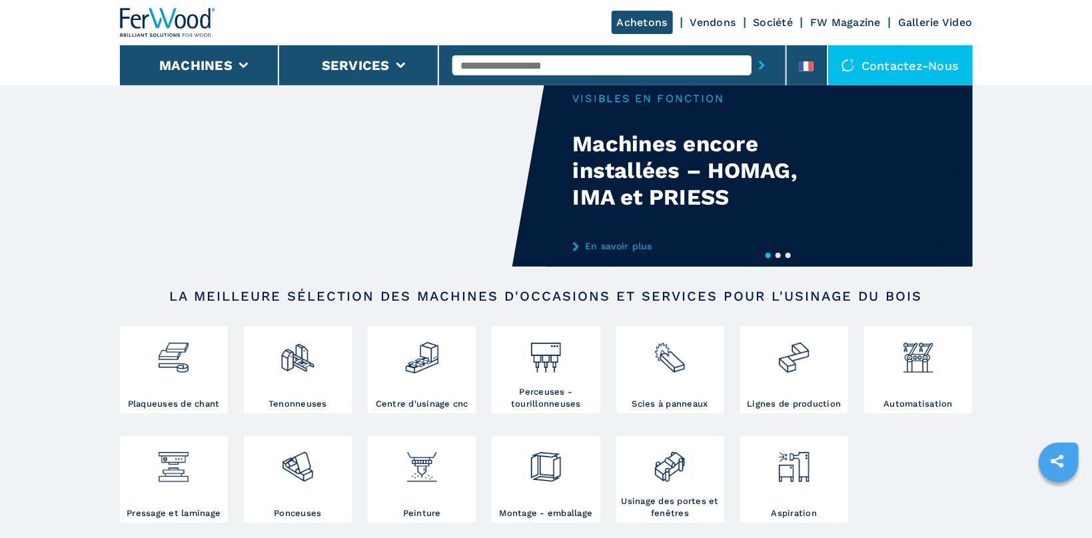
scroll to position [71, 0]
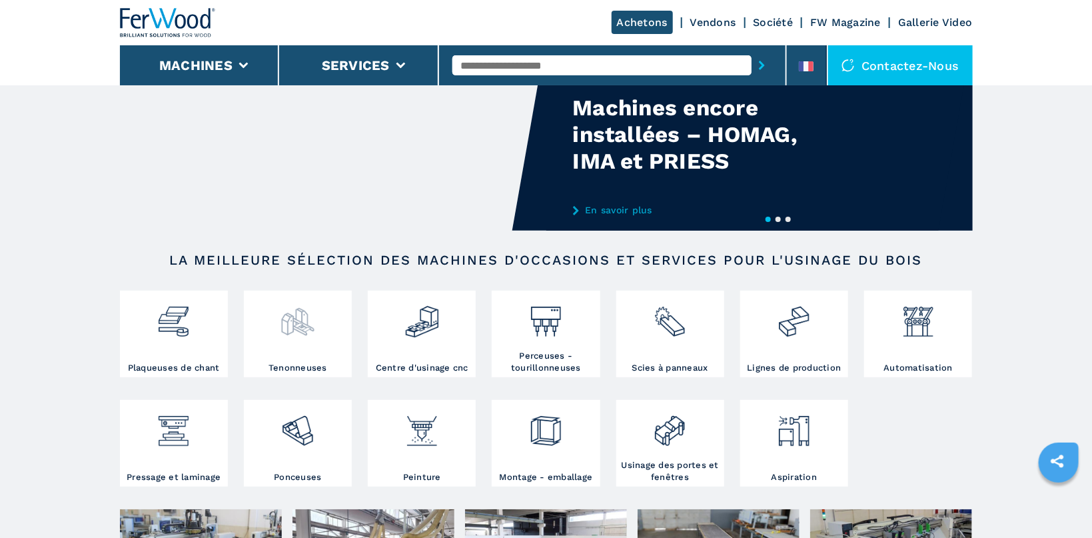
click at [304, 320] on img at bounding box center [297, 316] width 35 height 45
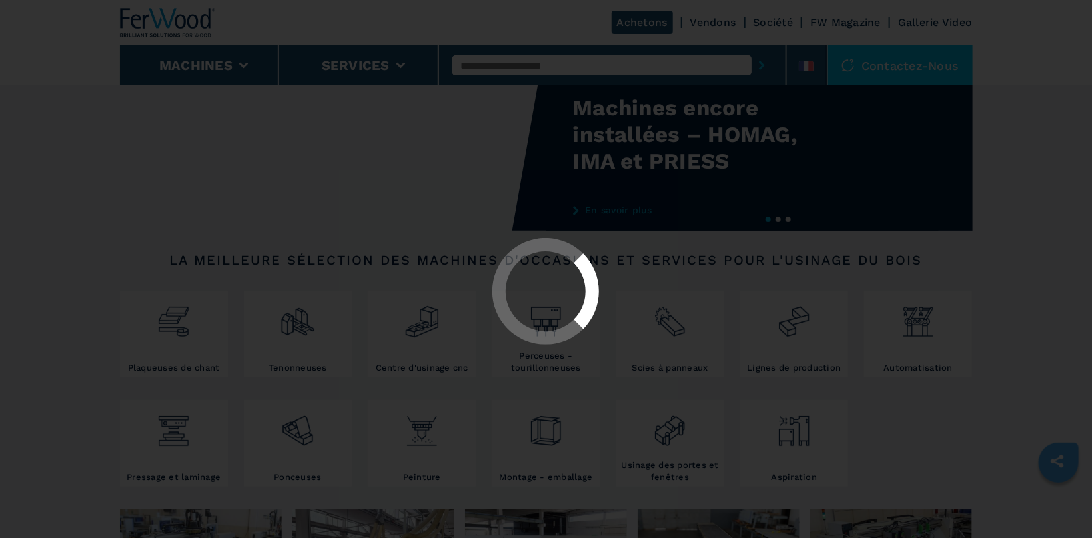
select select "**********"
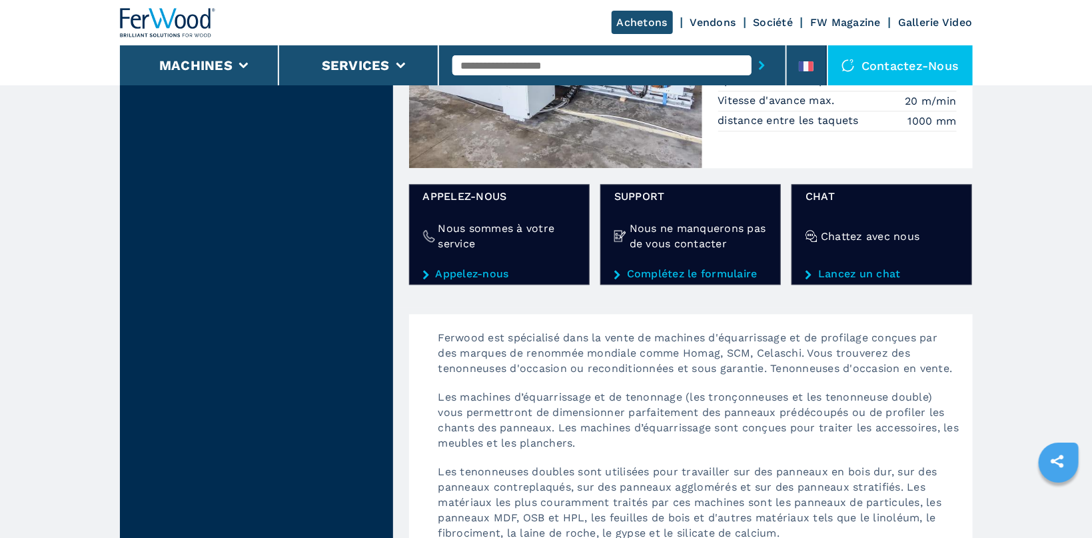
scroll to position [1342, 0]
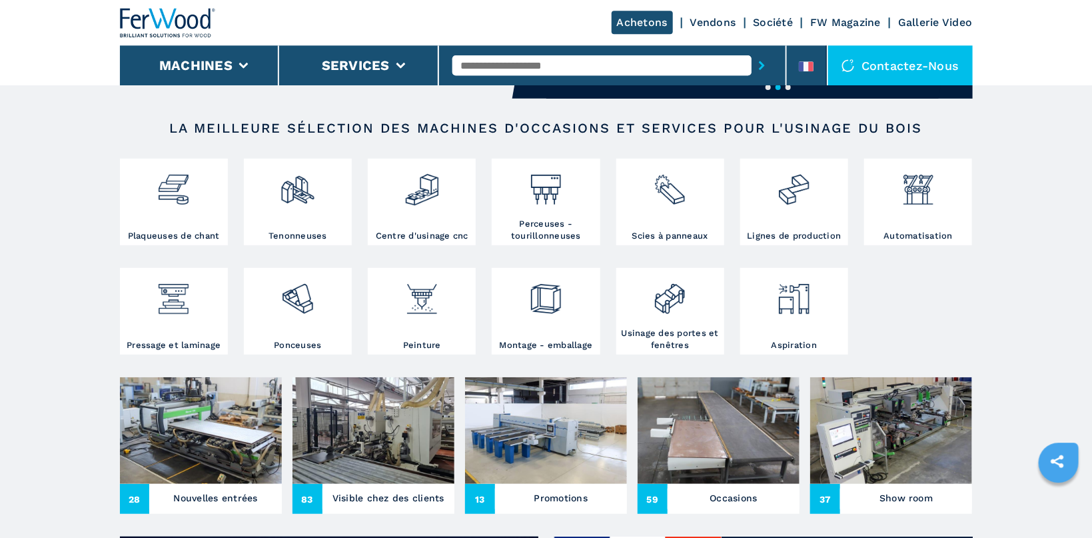
scroll to position [212, 0]
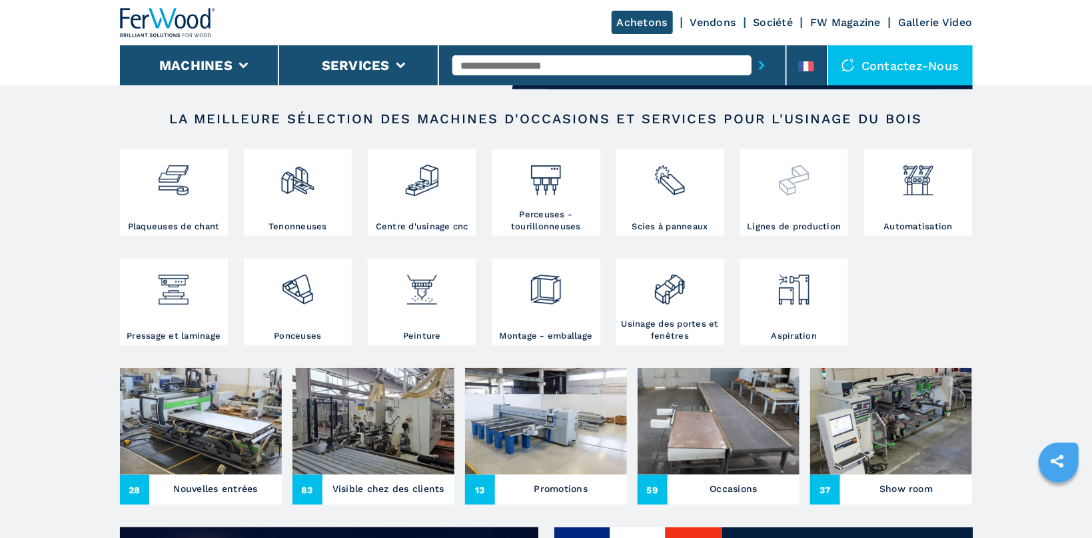
click at [796, 196] on img at bounding box center [793, 175] width 35 height 45
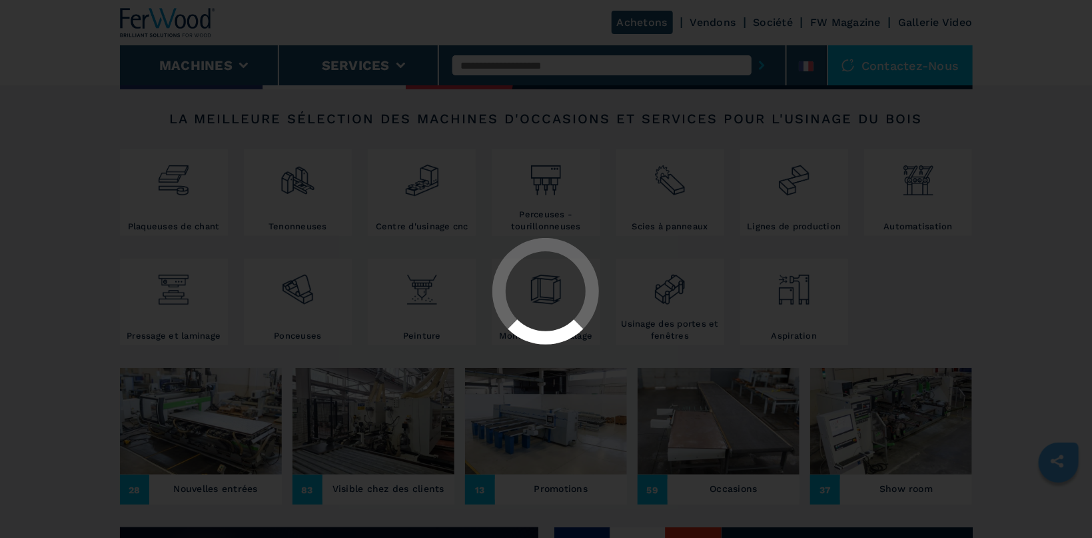
select select "**********"
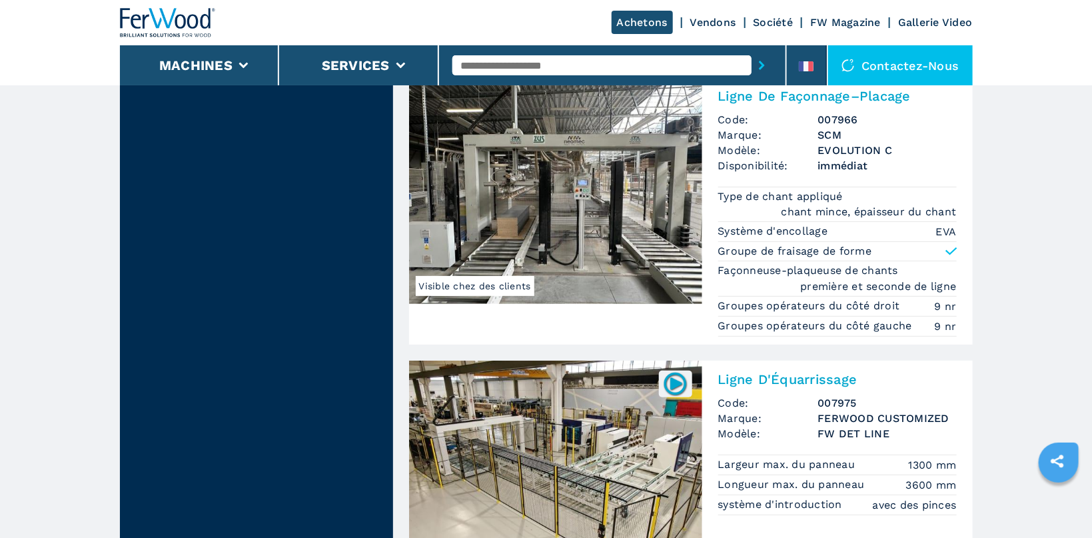
scroll to position [1978, 0]
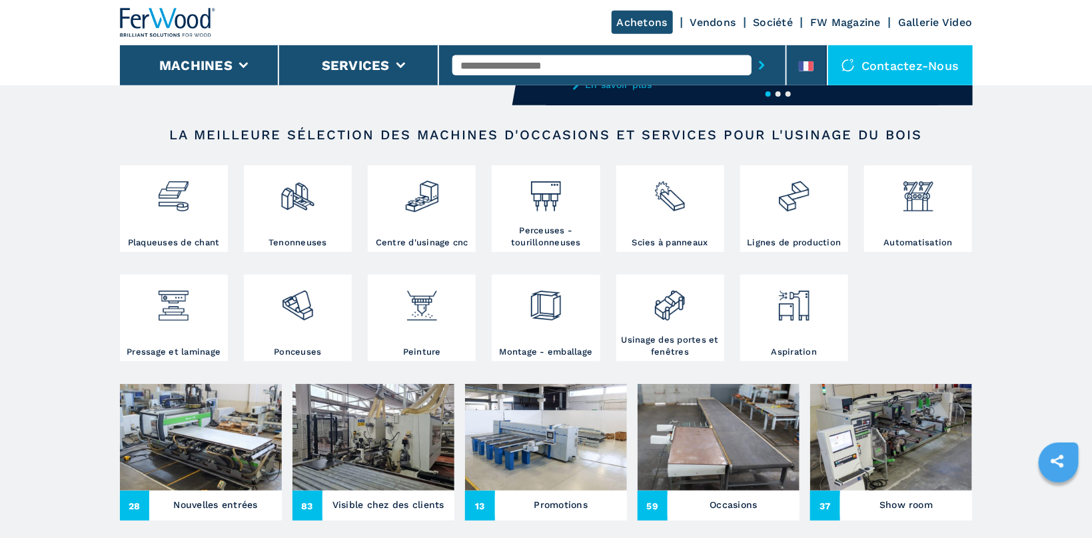
scroll to position [212, 0]
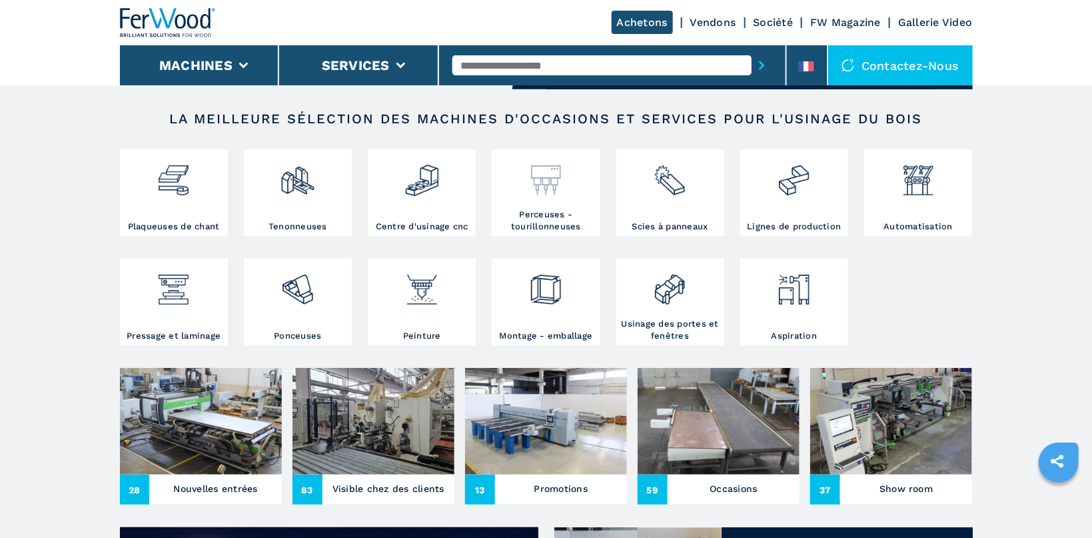
click at [545, 177] on img at bounding box center [545, 175] width 35 height 45
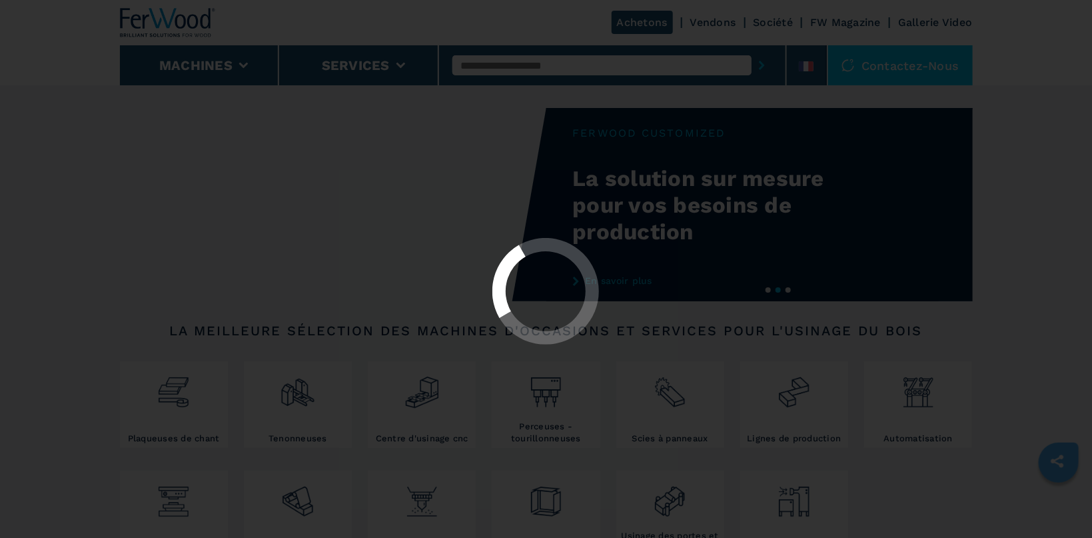
select select "**********"
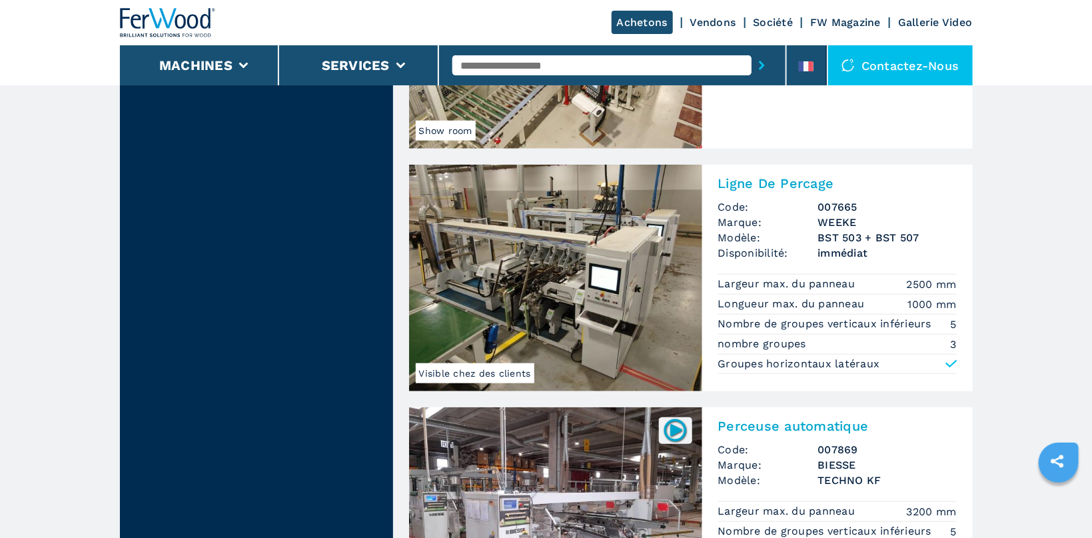
scroll to position [3108, 0]
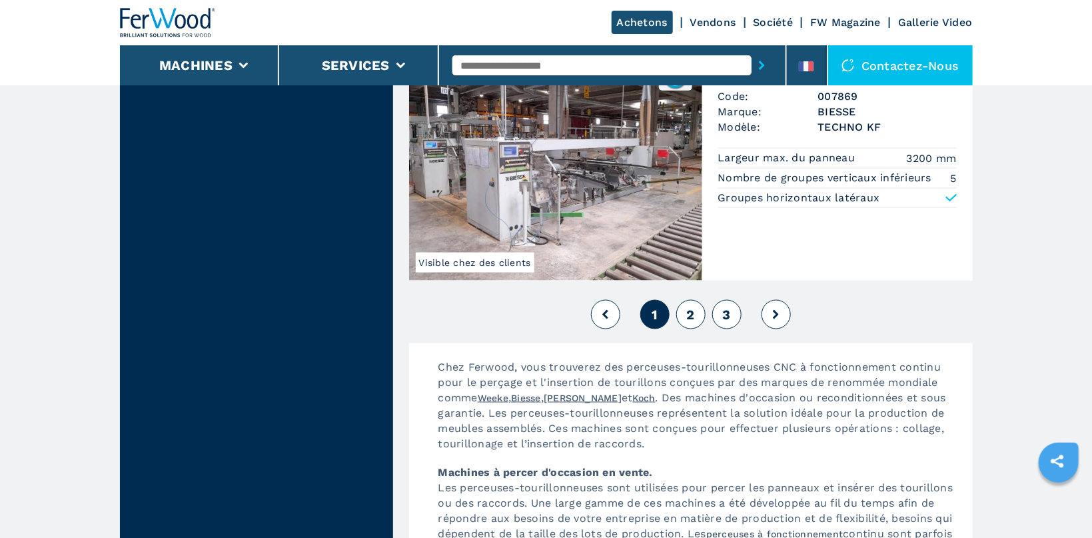
click at [685, 300] on button "2" at bounding box center [690, 314] width 29 height 29
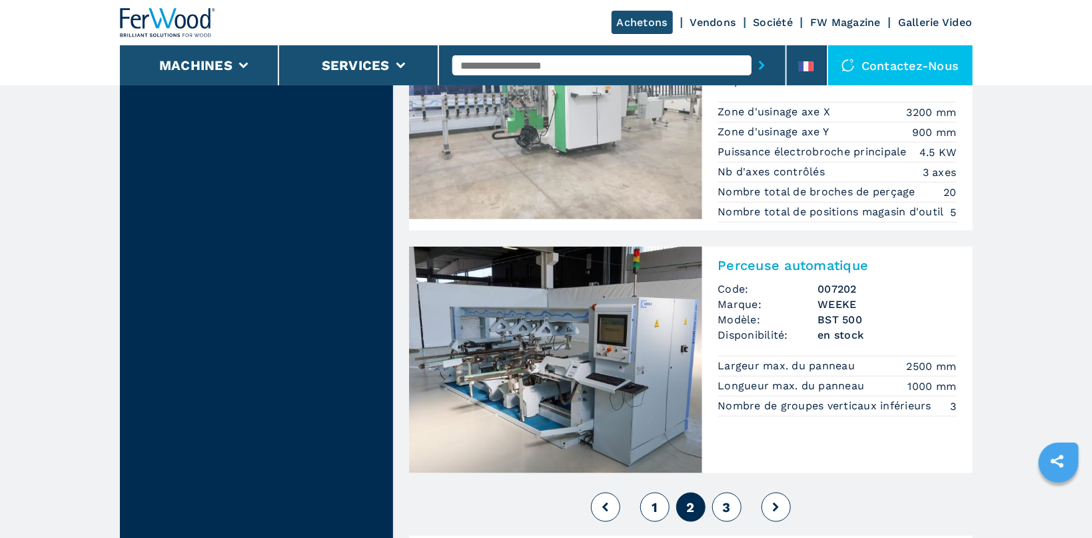
scroll to position [3037, 0]
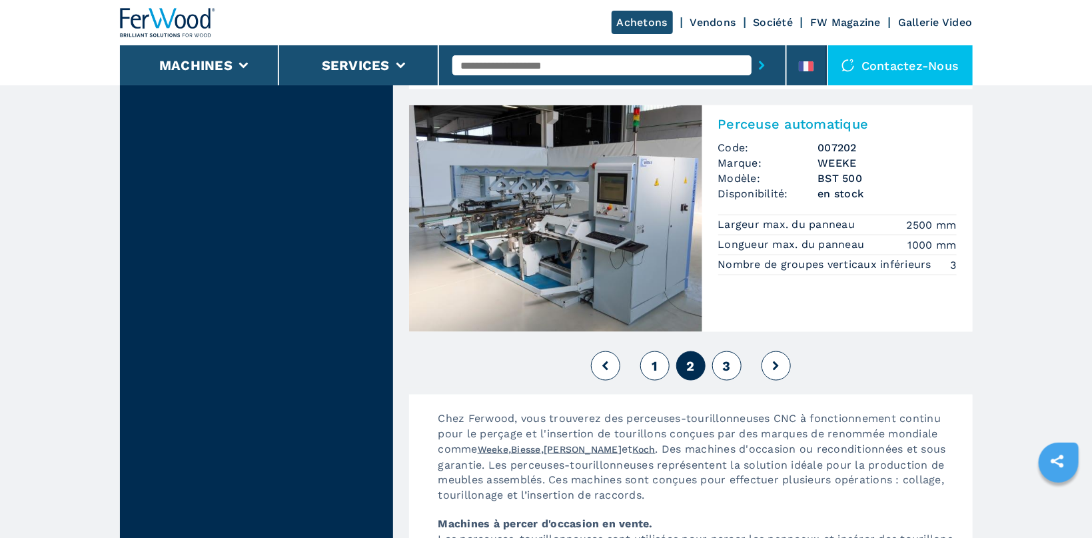
click at [732, 351] on button "3" at bounding box center [726, 365] width 29 height 29
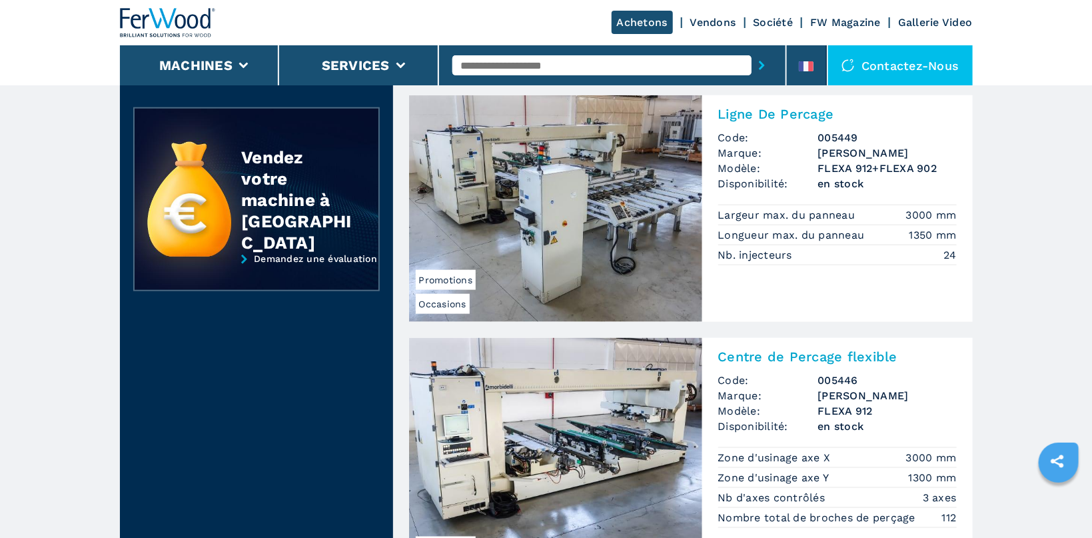
scroll to position [706, 0]
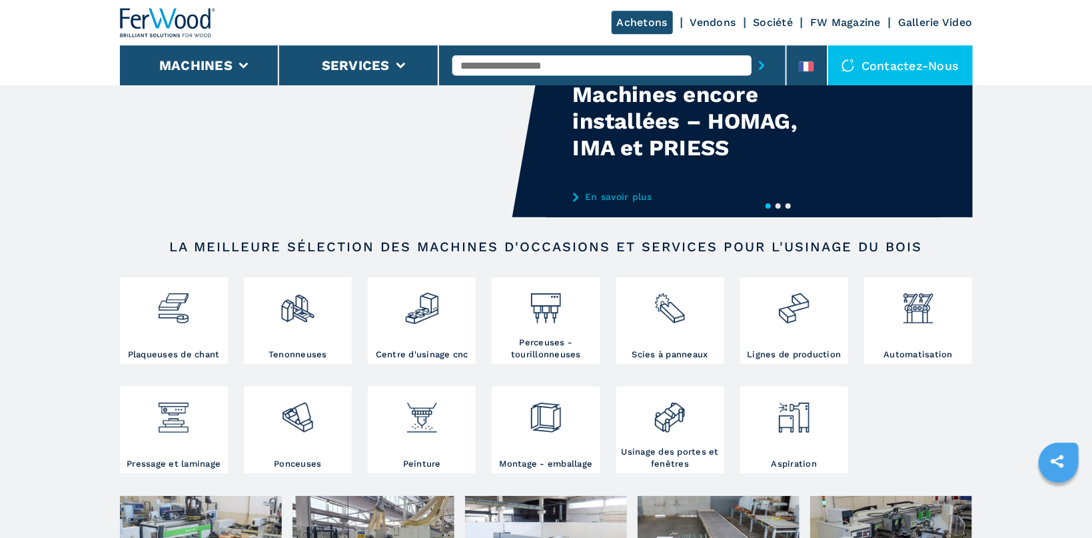
scroll to position [141, 0]
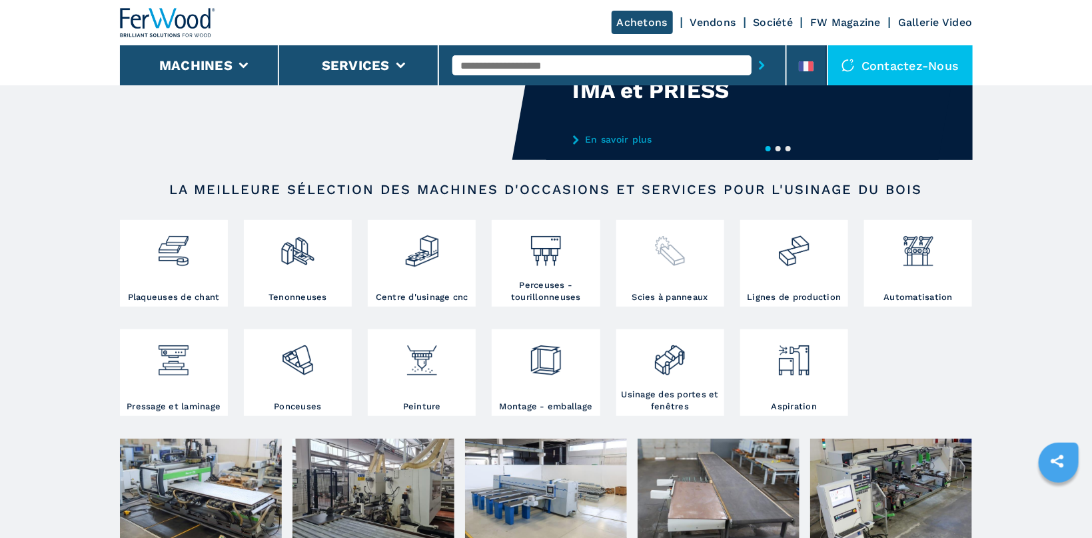
click at [670, 251] on img at bounding box center [669, 245] width 35 height 45
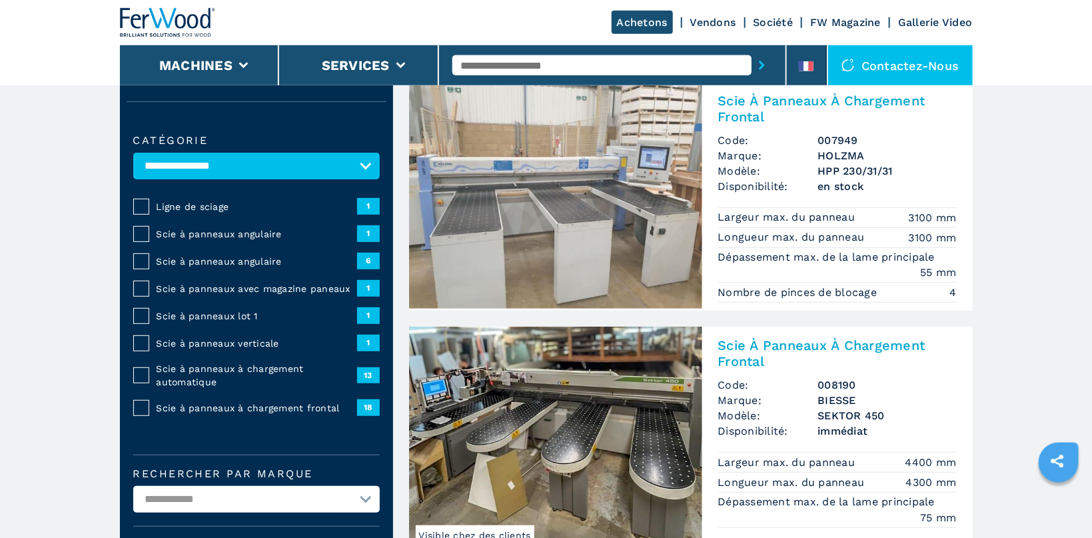
scroll to position [71, 0]
